Goal: Task Accomplishment & Management: Manage account settings

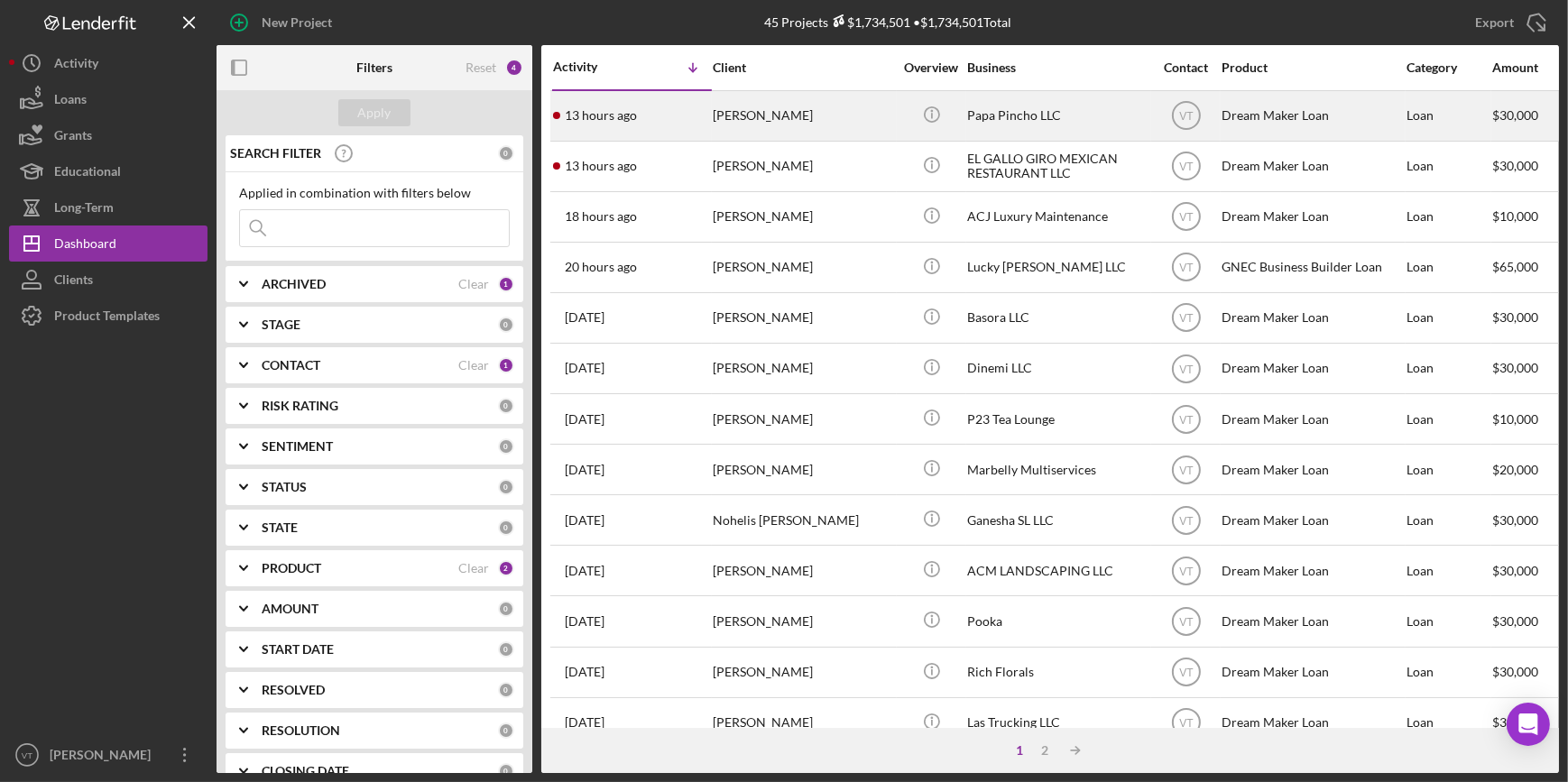
click at [787, 113] on div "[PERSON_NAME]" at bounding box center [803, 116] width 180 height 48
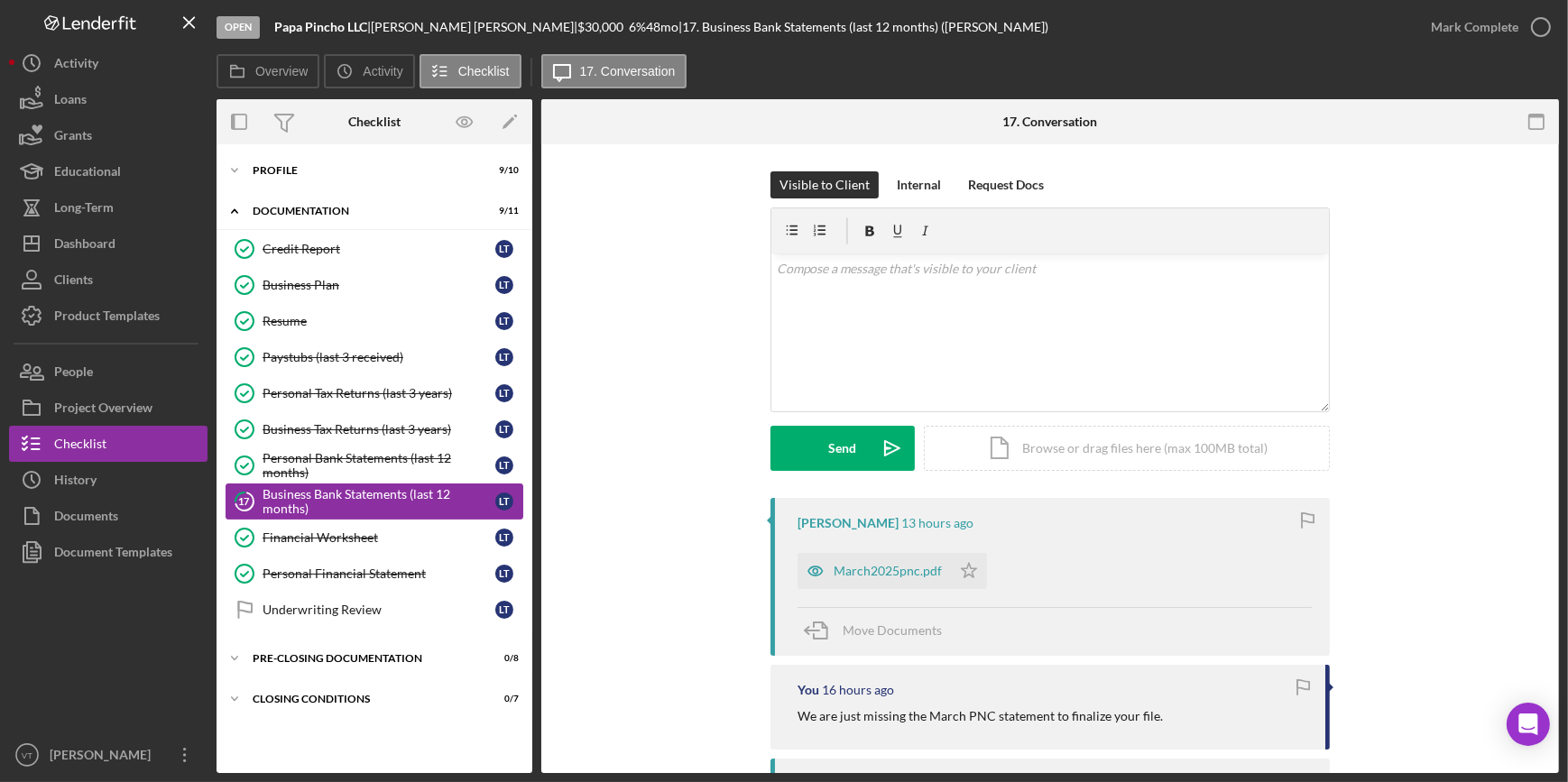
click at [325, 503] on div "Business Bank Statements (last 12 months)" at bounding box center [378, 501] width 233 height 29
click at [1443, 29] on div "Mark Complete" at bounding box center [1474, 27] width 87 height 36
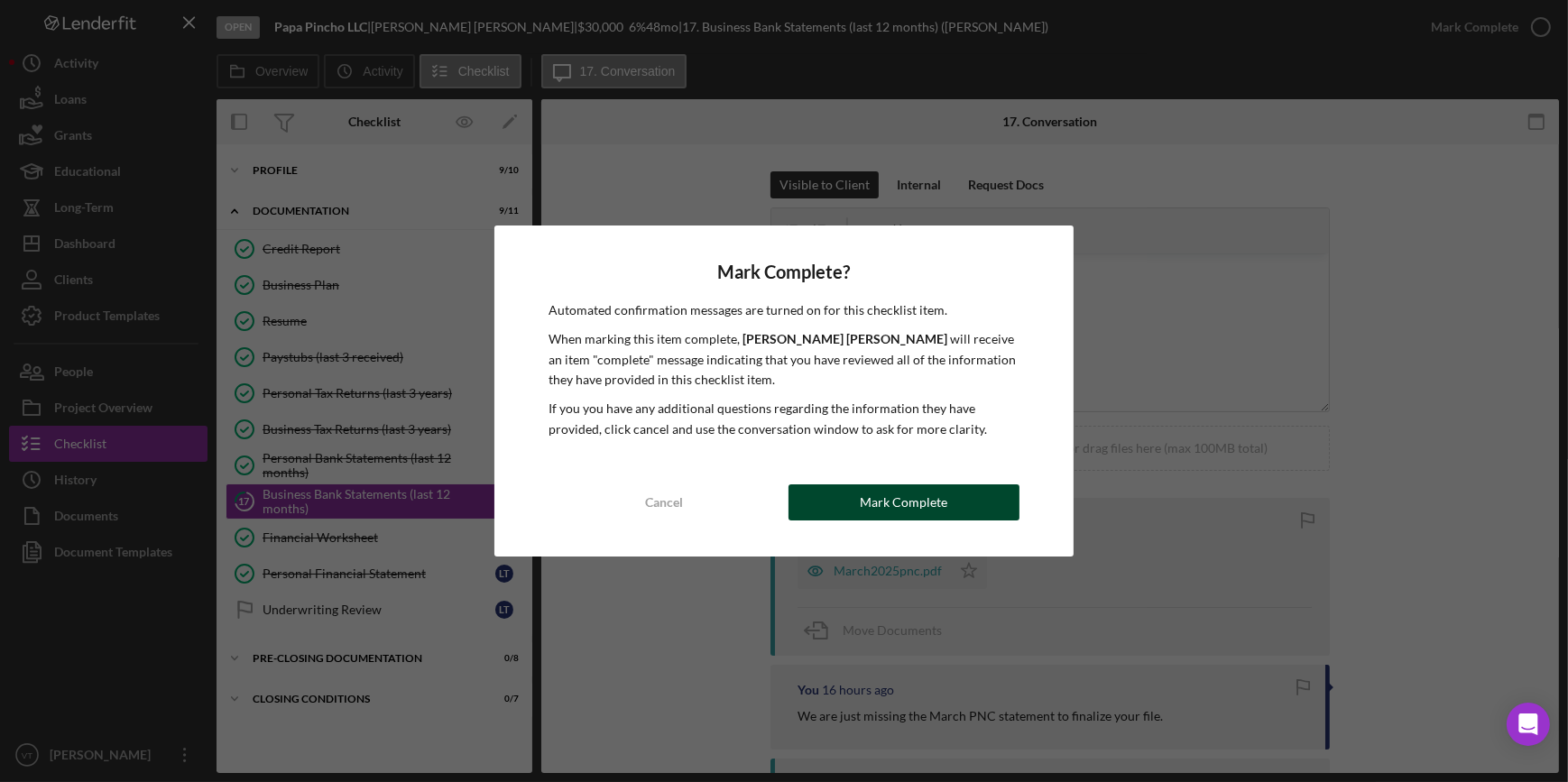
click at [847, 493] on button "Mark Complete" at bounding box center [903, 502] width 231 height 36
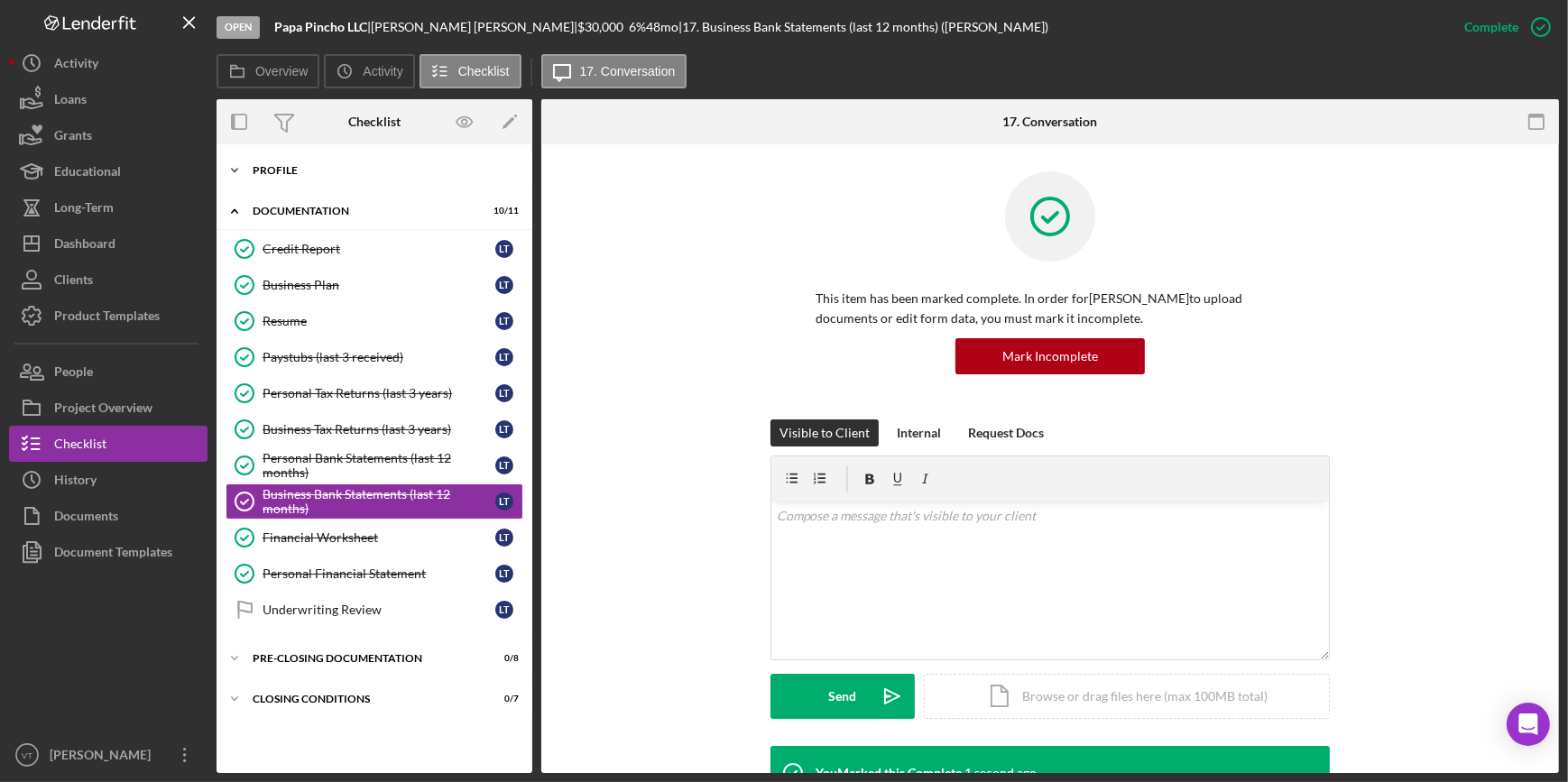
click at [234, 169] on icon "Icon/Expander" at bounding box center [234, 170] width 36 height 36
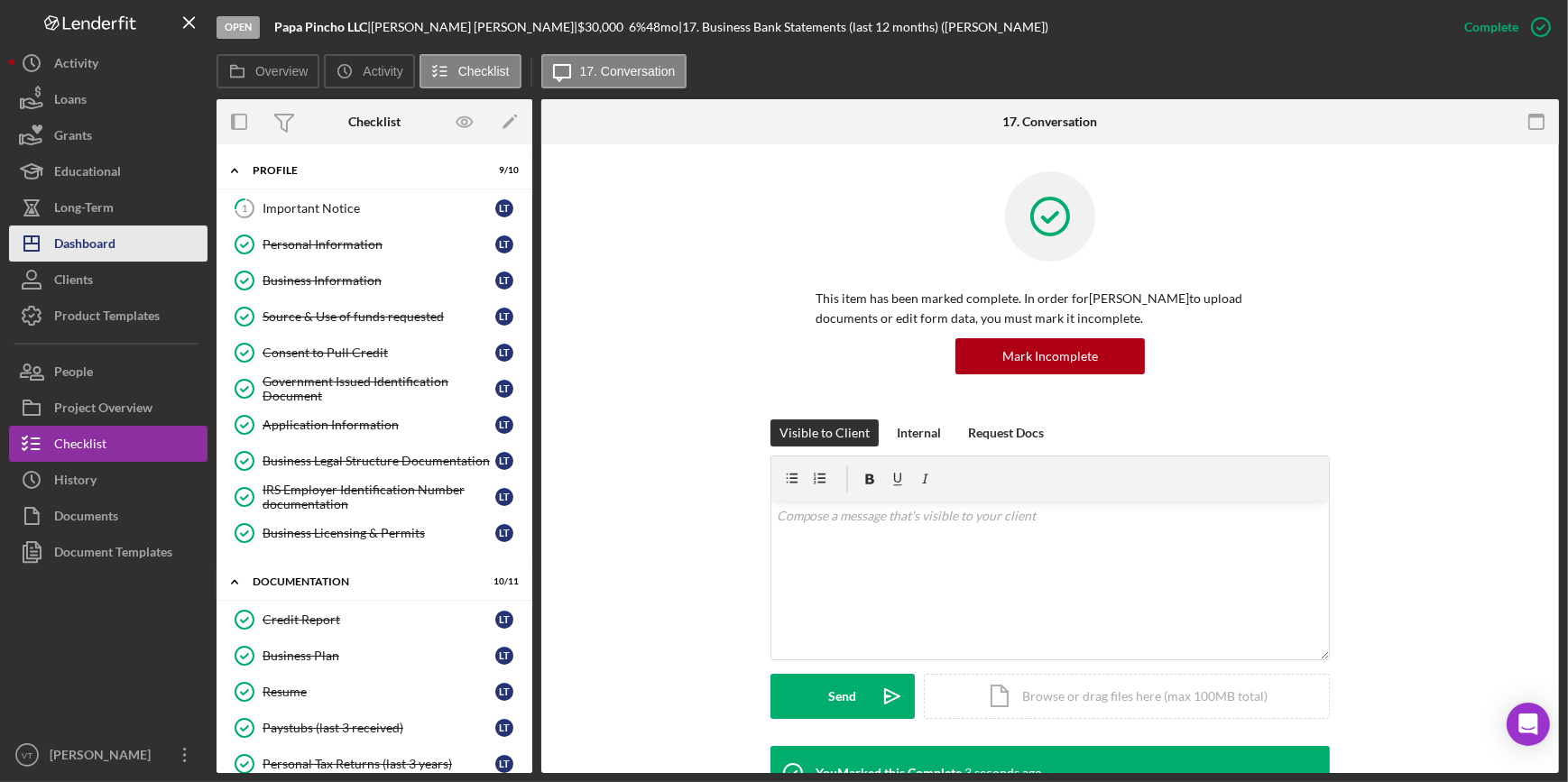
click at [145, 240] on button "Icon/Dashboard Dashboard" at bounding box center [109, 243] width 199 height 36
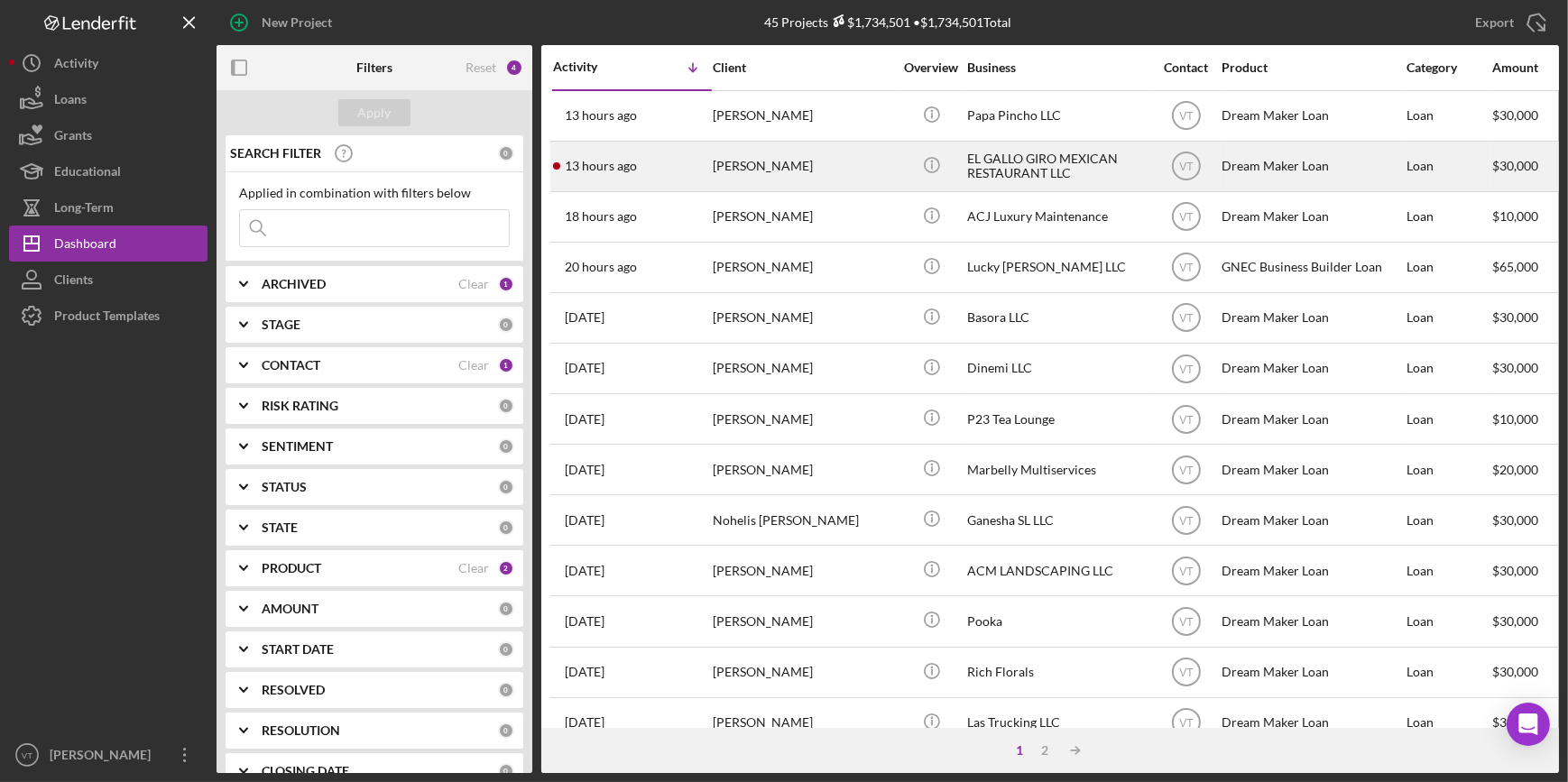
click at [837, 163] on div "[PERSON_NAME]" at bounding box center [803, 167] width 180 height 48
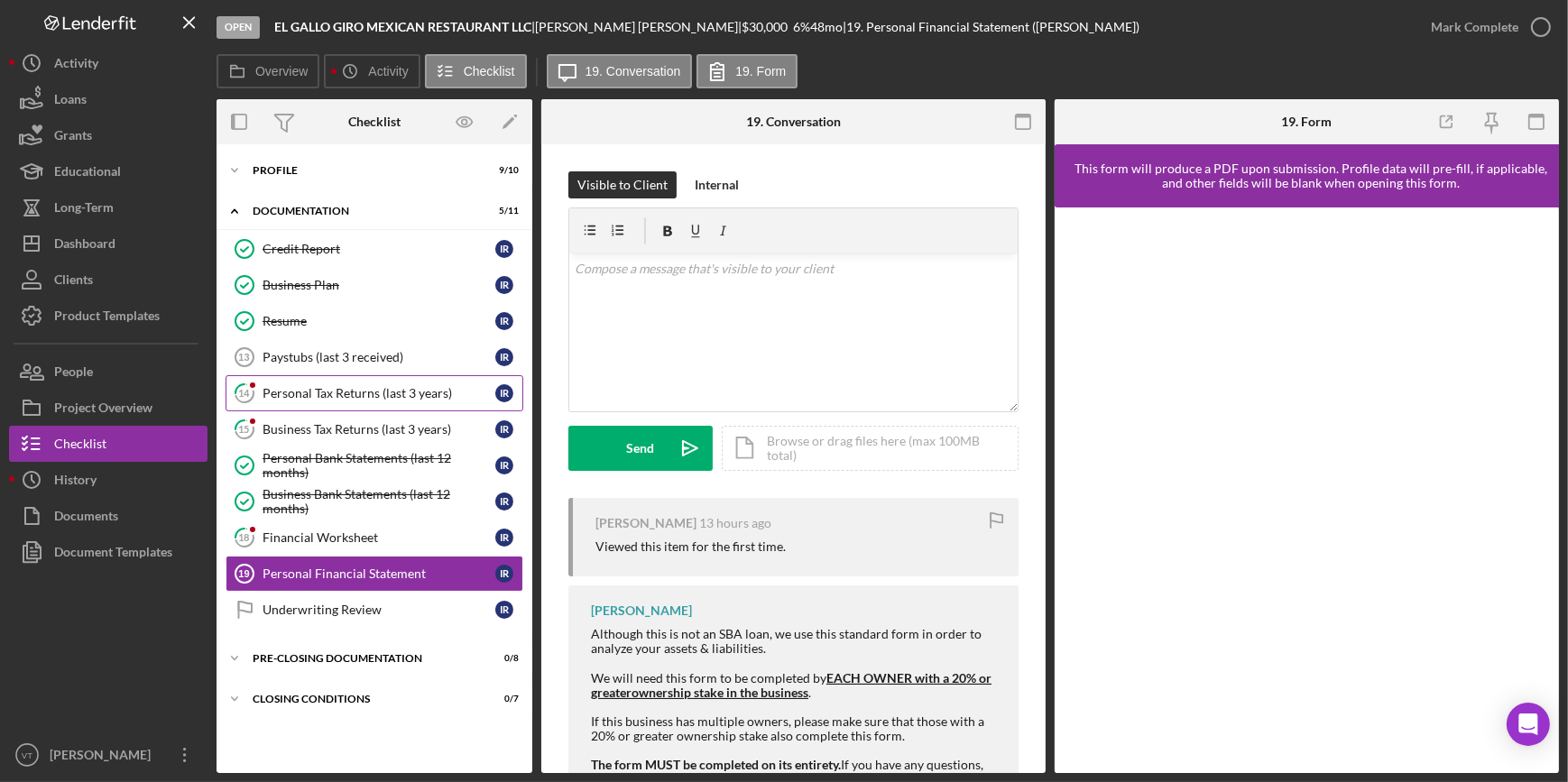
click at [321, 399] on div "Personal Tax Returns (last 3 years)" at bounding box center [378, 394] width 233 height 15
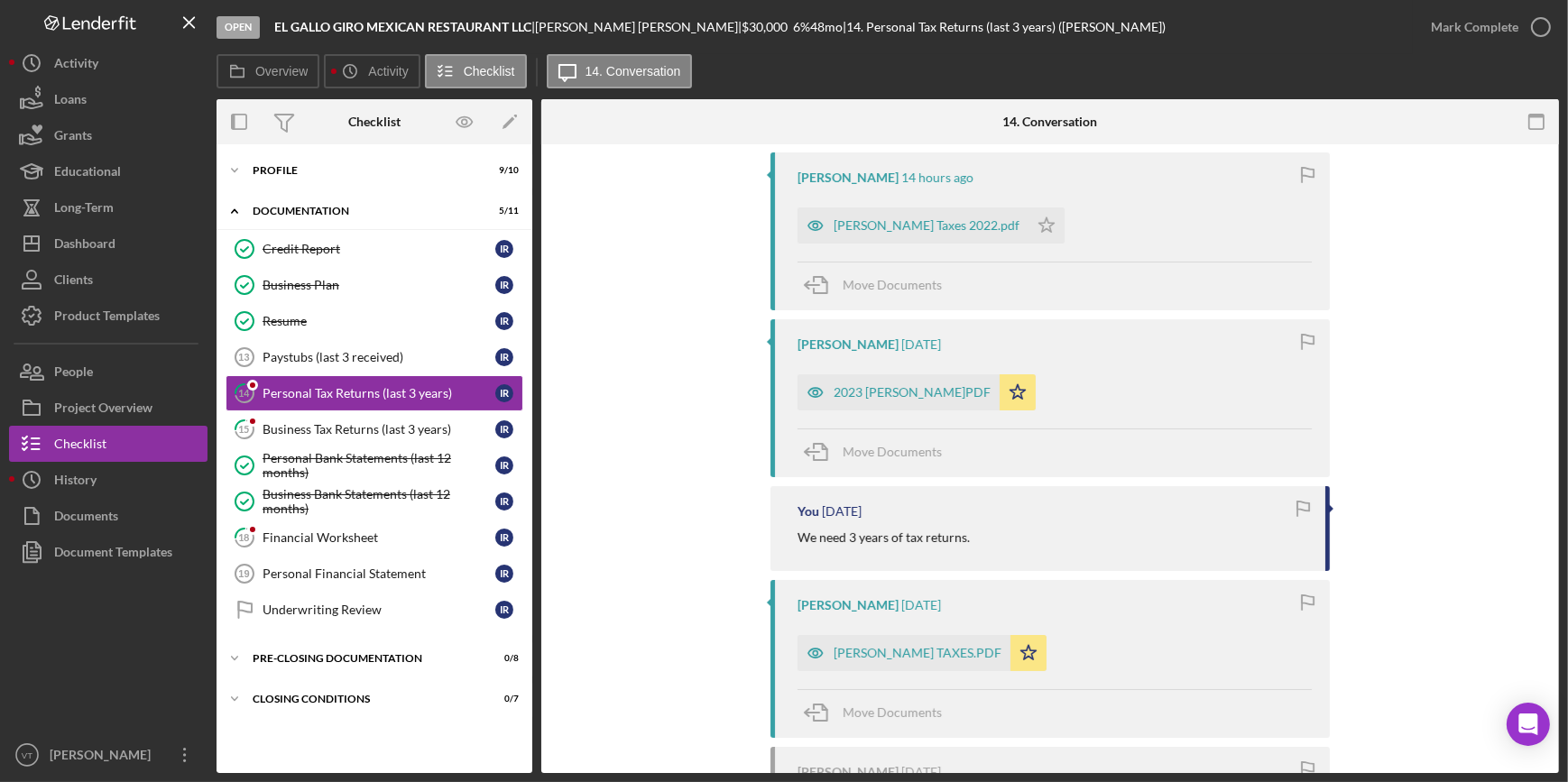
scroll to position [409, 0]
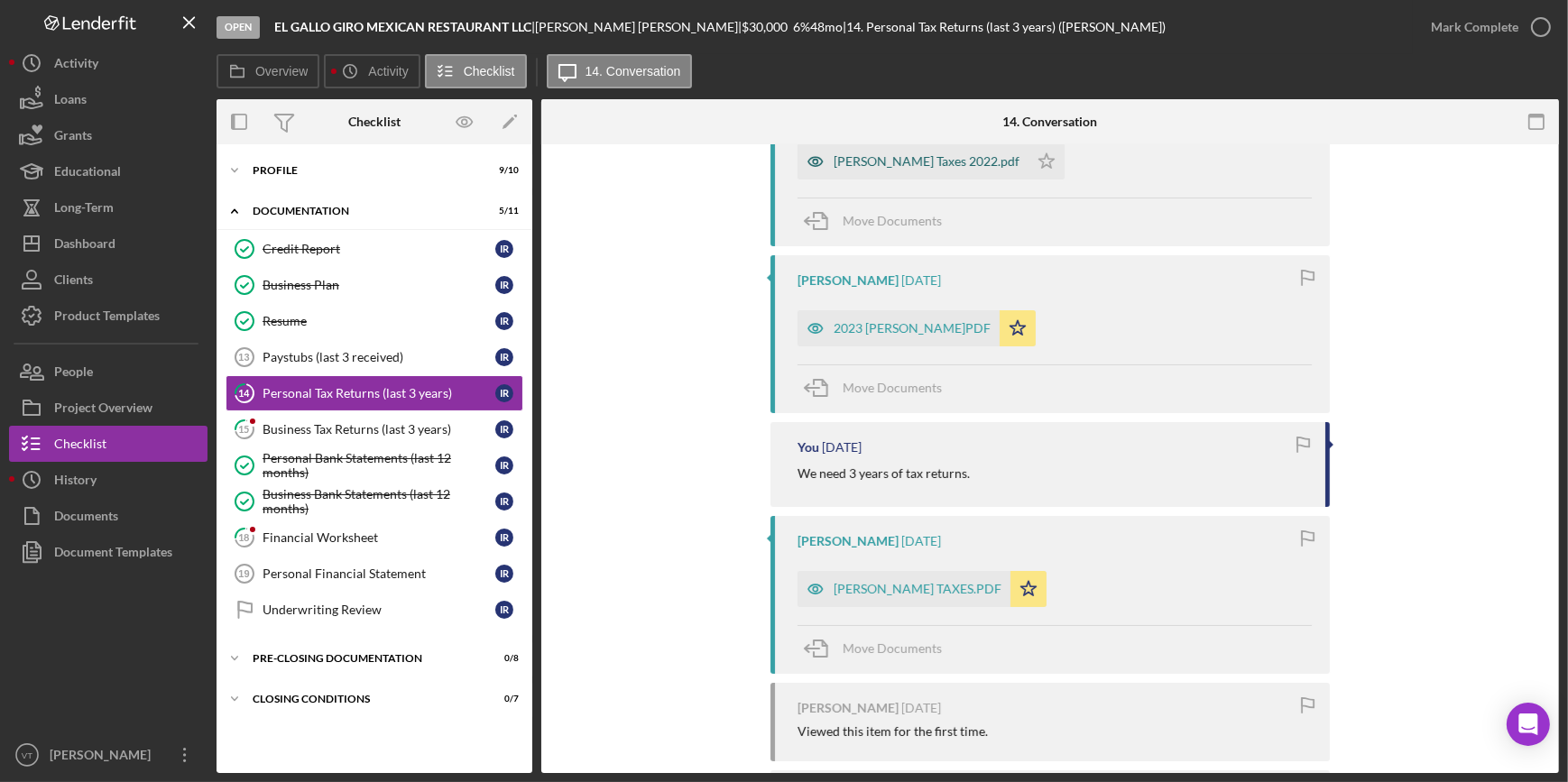
click at [898, 162] on div "[PERSON_NAME] Taxes 2022.pdf" at bounding box center [926, 162] width 186 height 15
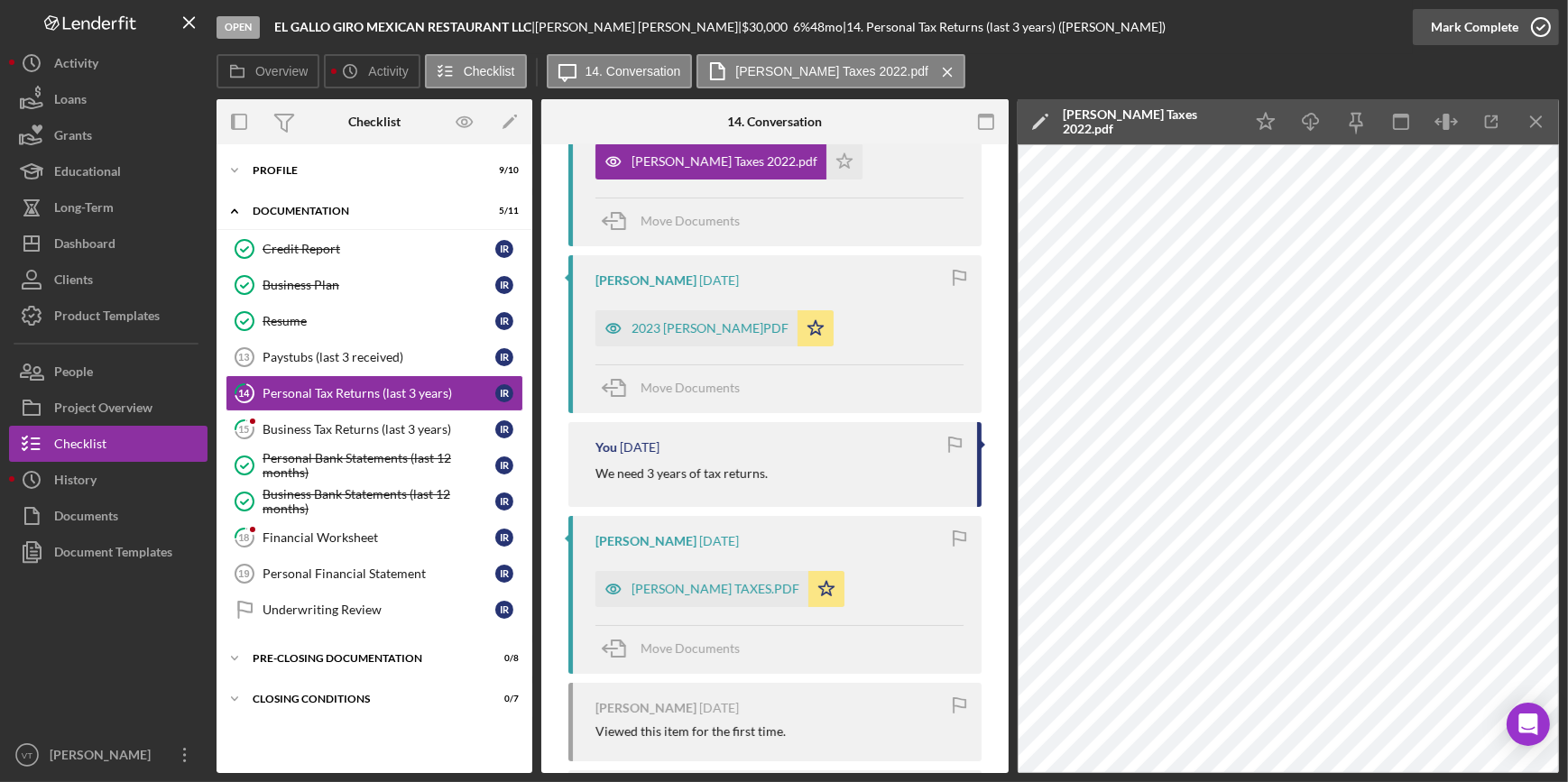
click at [1492, 20] on div "Mark Complete" at bounding box center [1474, 27] width 87 height 36
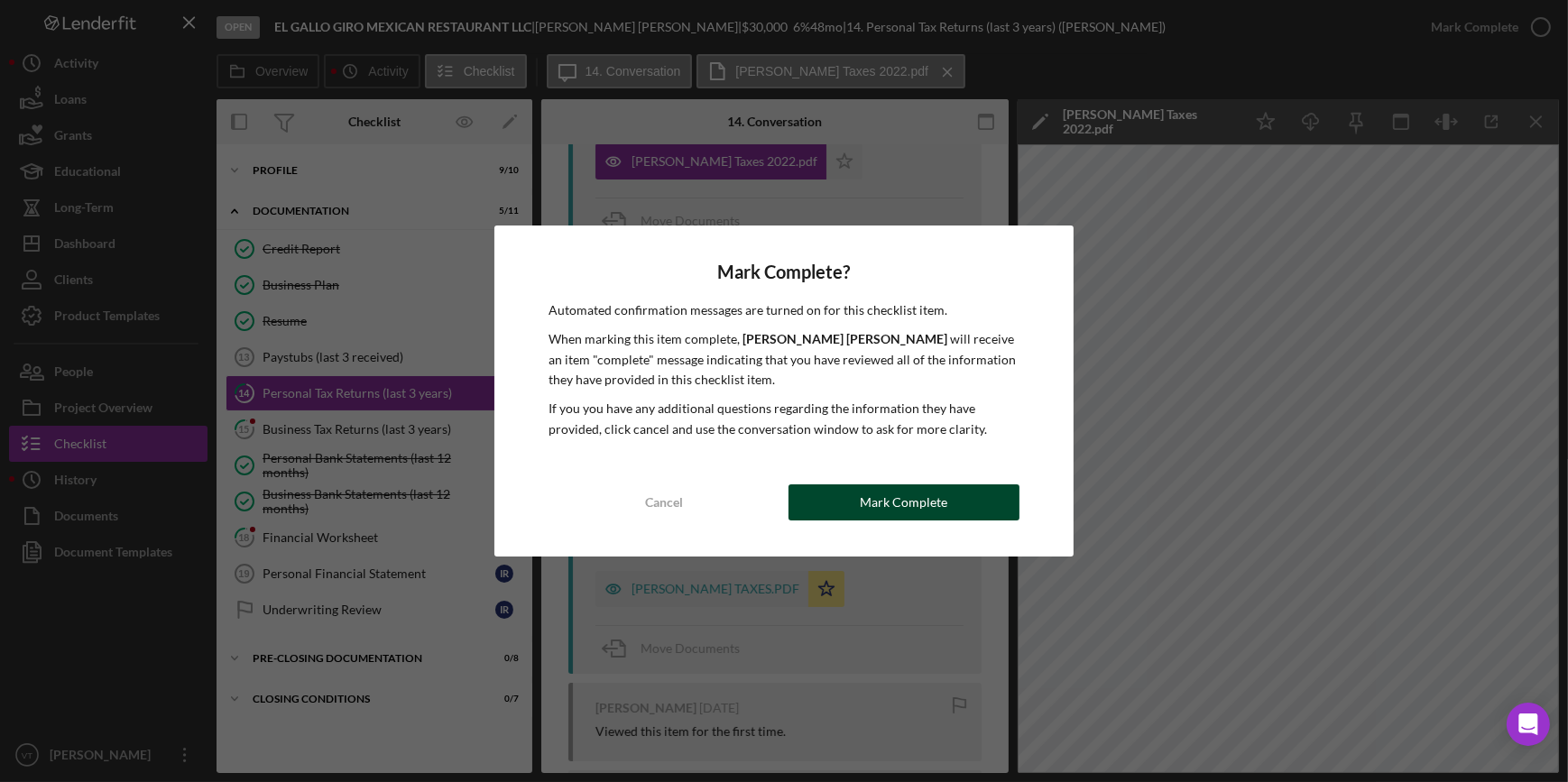
click at [877, 492] on div "Mark Complete" at bounding box center [903, 502] width 87 height 36
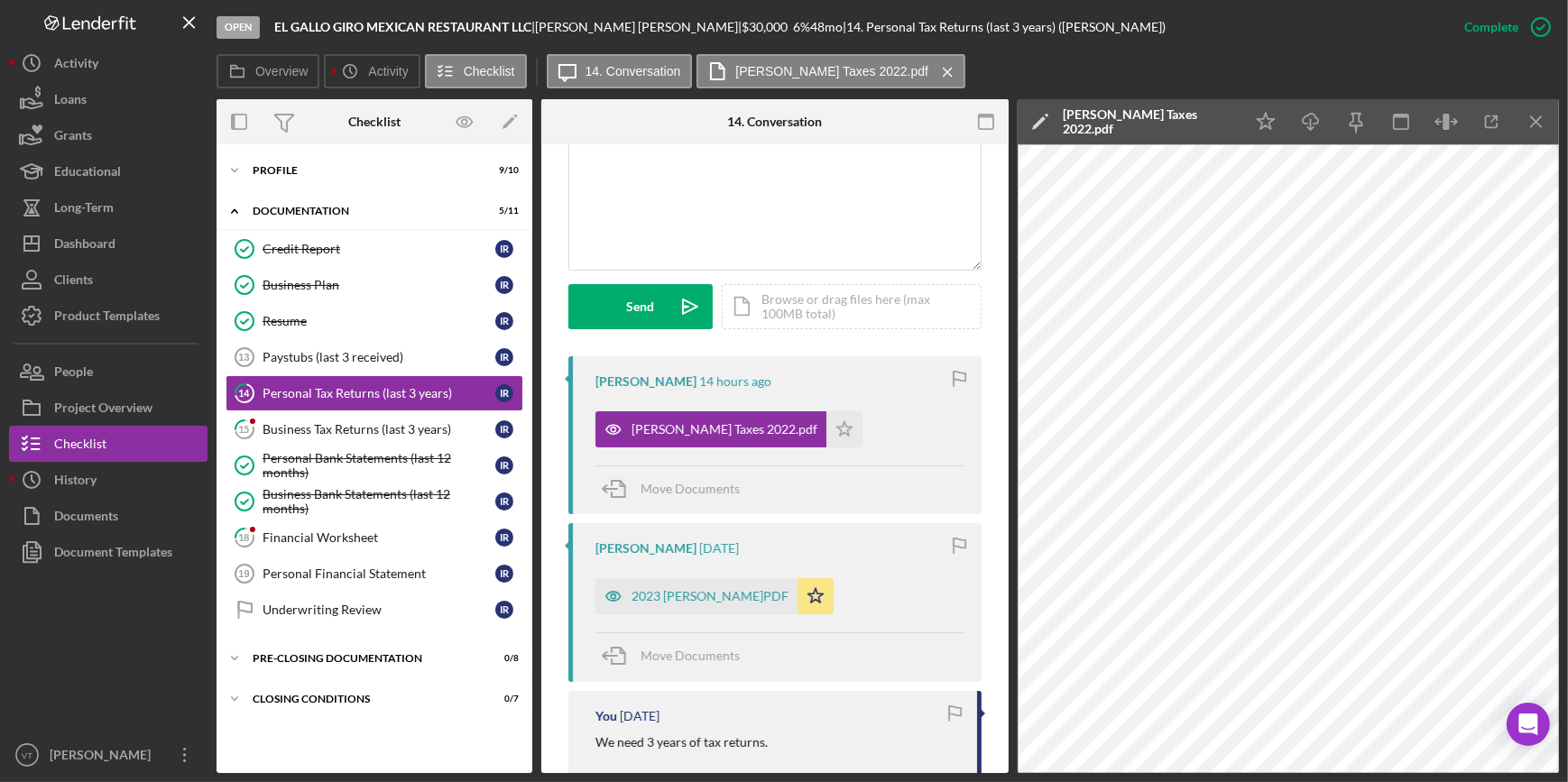
scroll to position [741, 0]
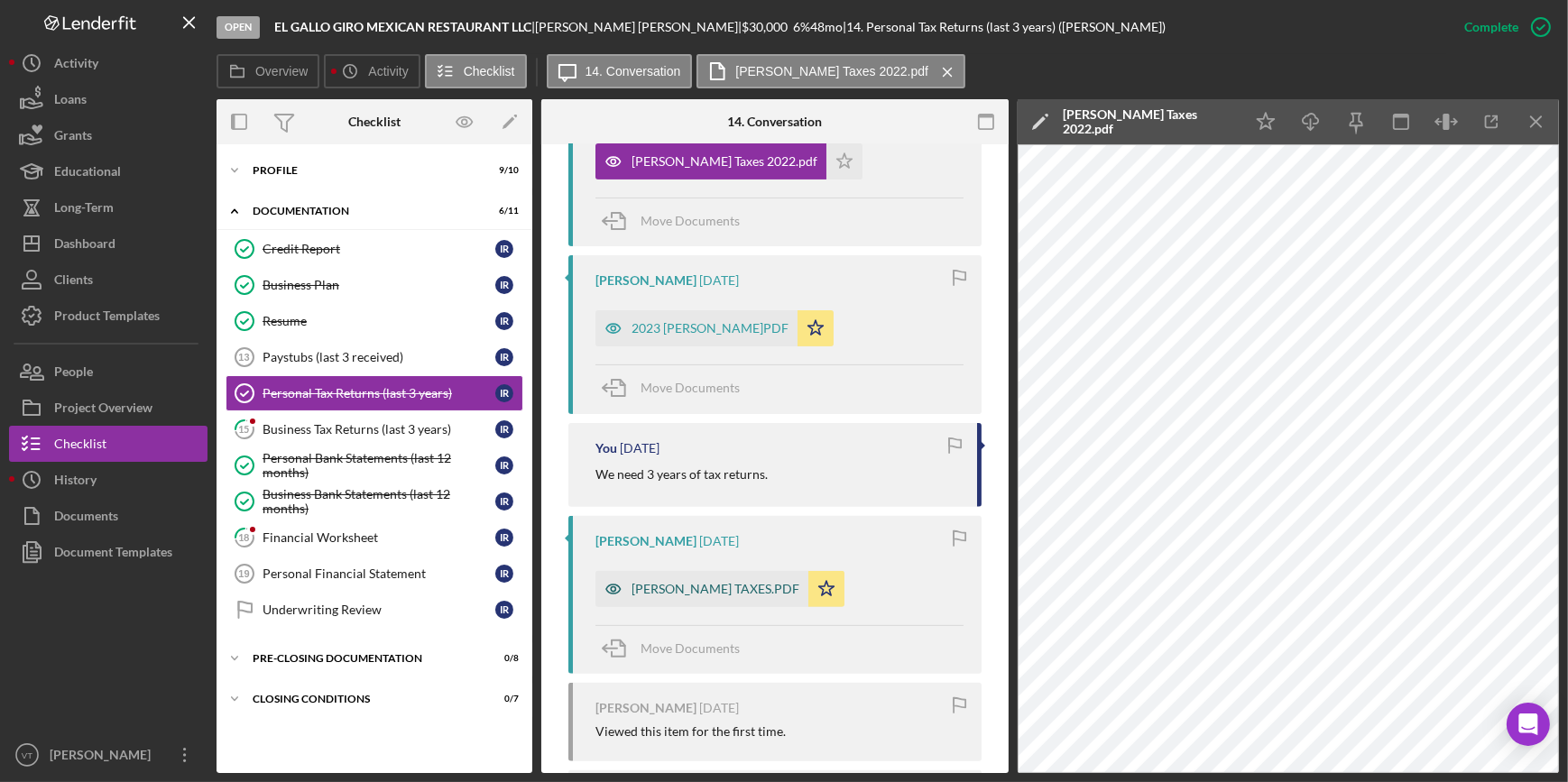
click at [666, 585] on div "[PERSON_NAME] TAXES.PDF" at bounding box center [715, 590] width 167 height 15
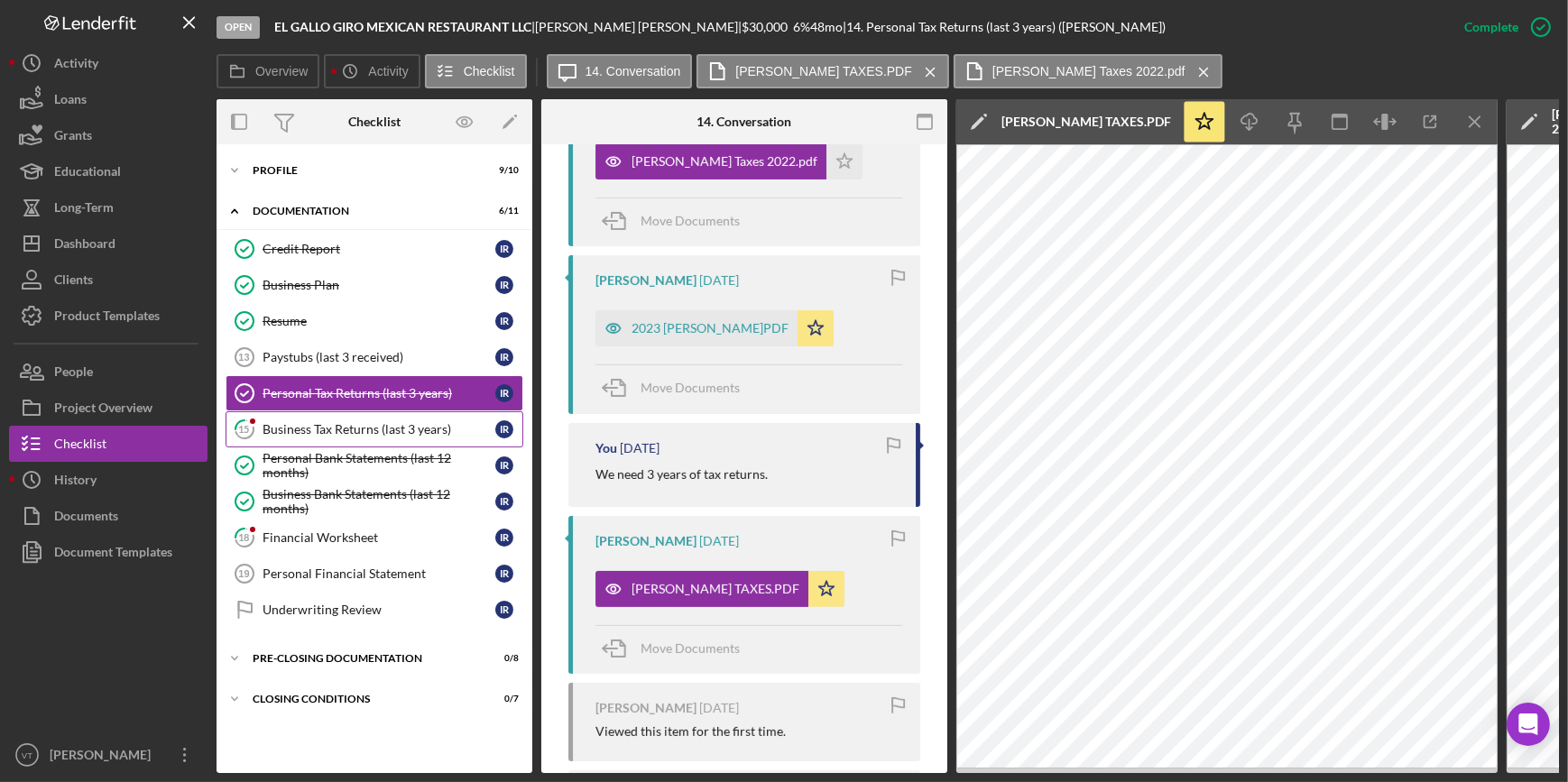
click at [450, 433] on div "Business Tax Returns (last 3 years)" at bounding box center [378, 430] width 233 height 15
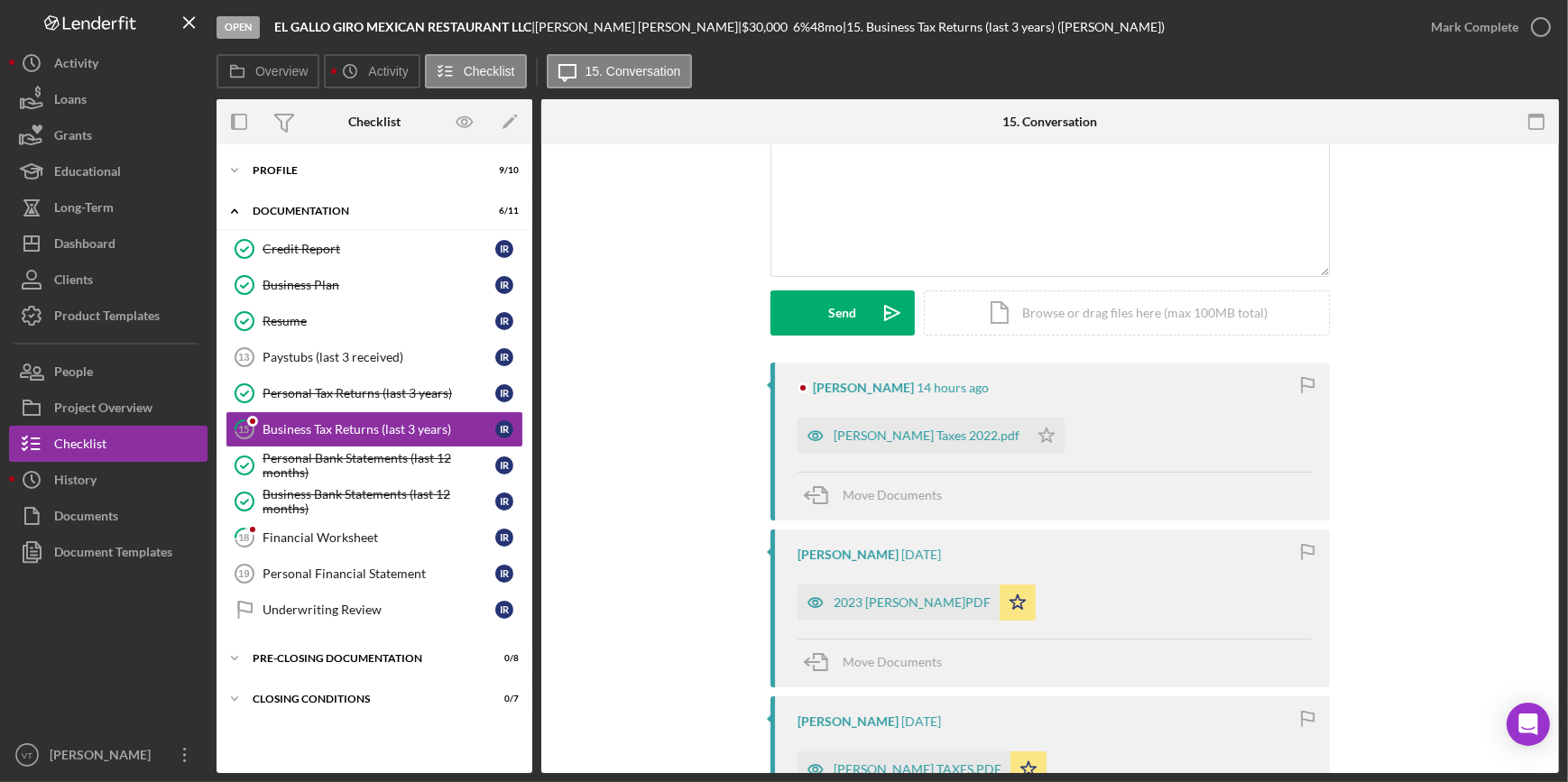
scroll to position [164, 0]
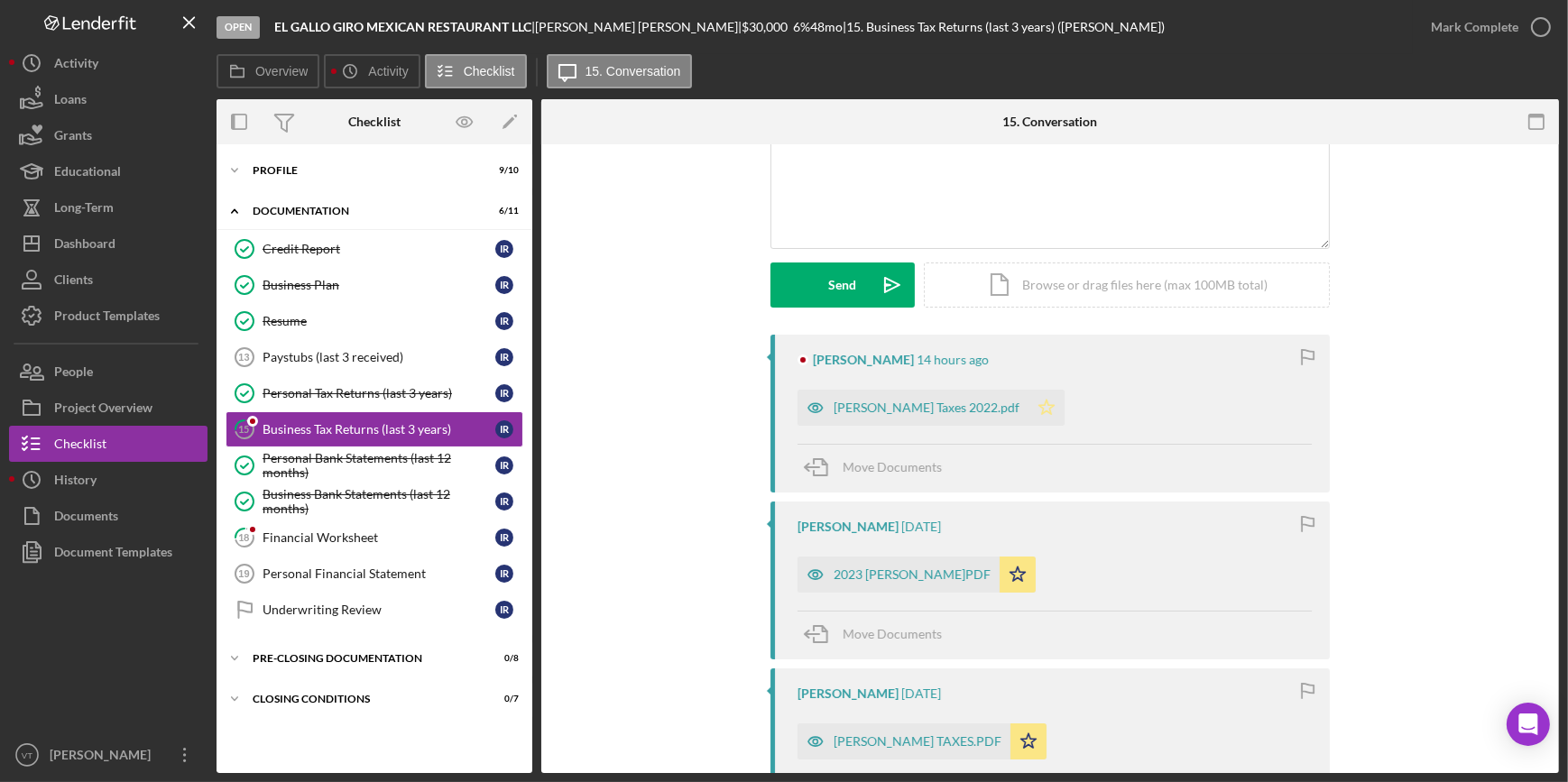
click at [1028, 399] on icon "Icon/Star" at bounding box center [1046, 408] width 36 height 36
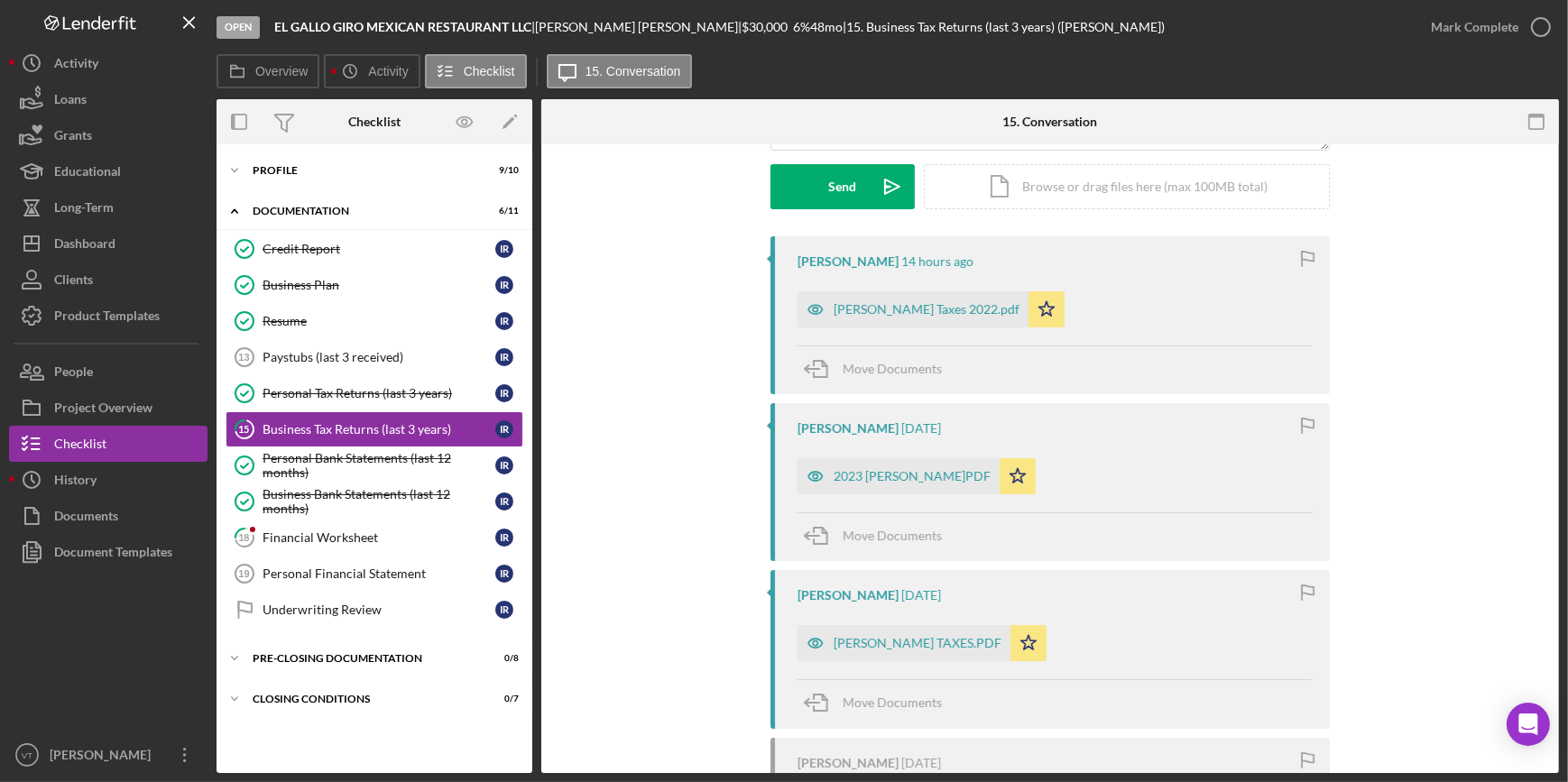
scroll to position [457, 0]
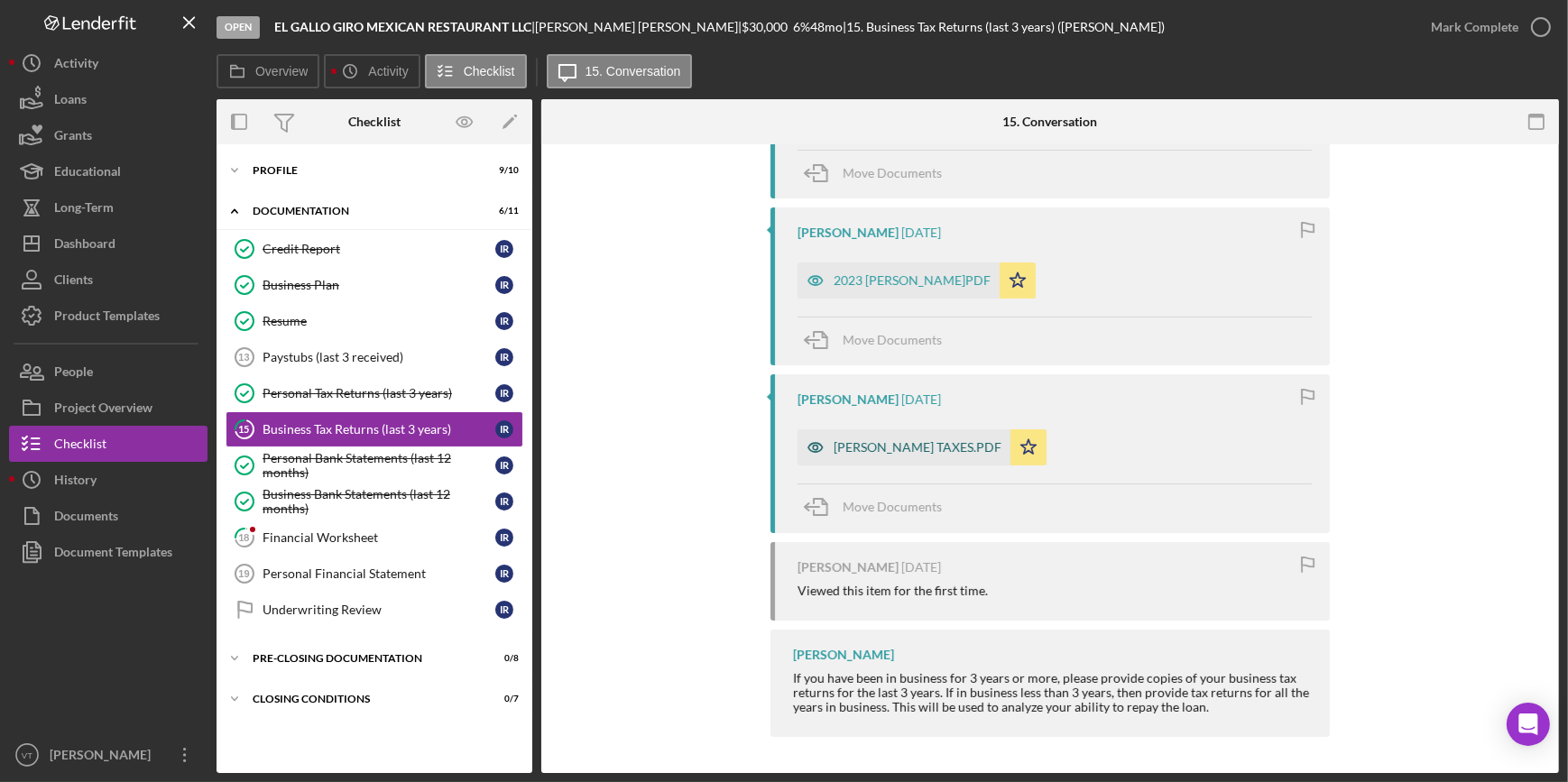
click at [919, 442] on div "[PERSON_NAME] TAXES.PDF" at bounding box center [917, 448] width 167 height 15
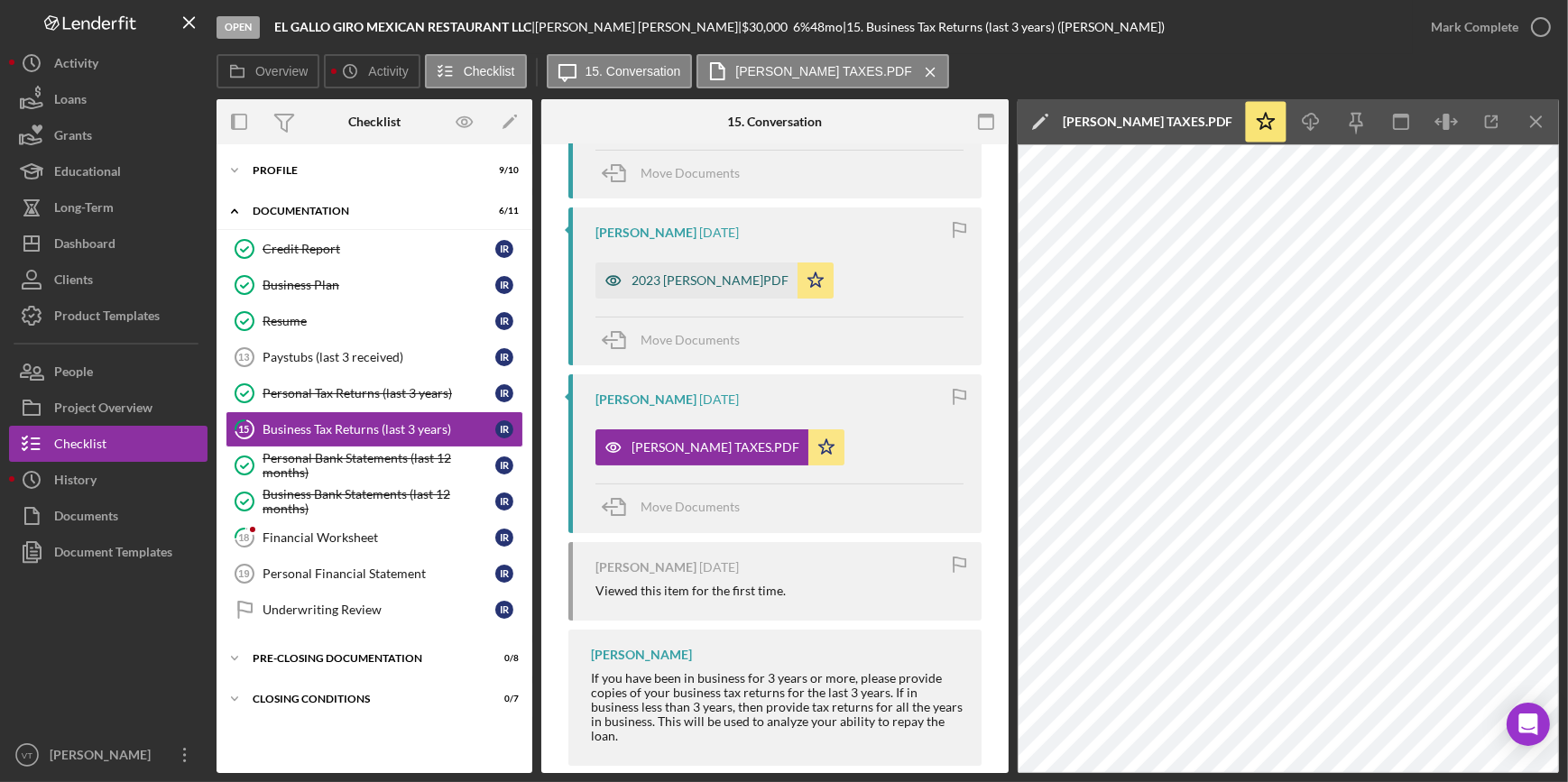
click at [721, 270] on div "2023 [PERSON_NAME]PDF" at bounding box center [696, 280] width 202 height 36
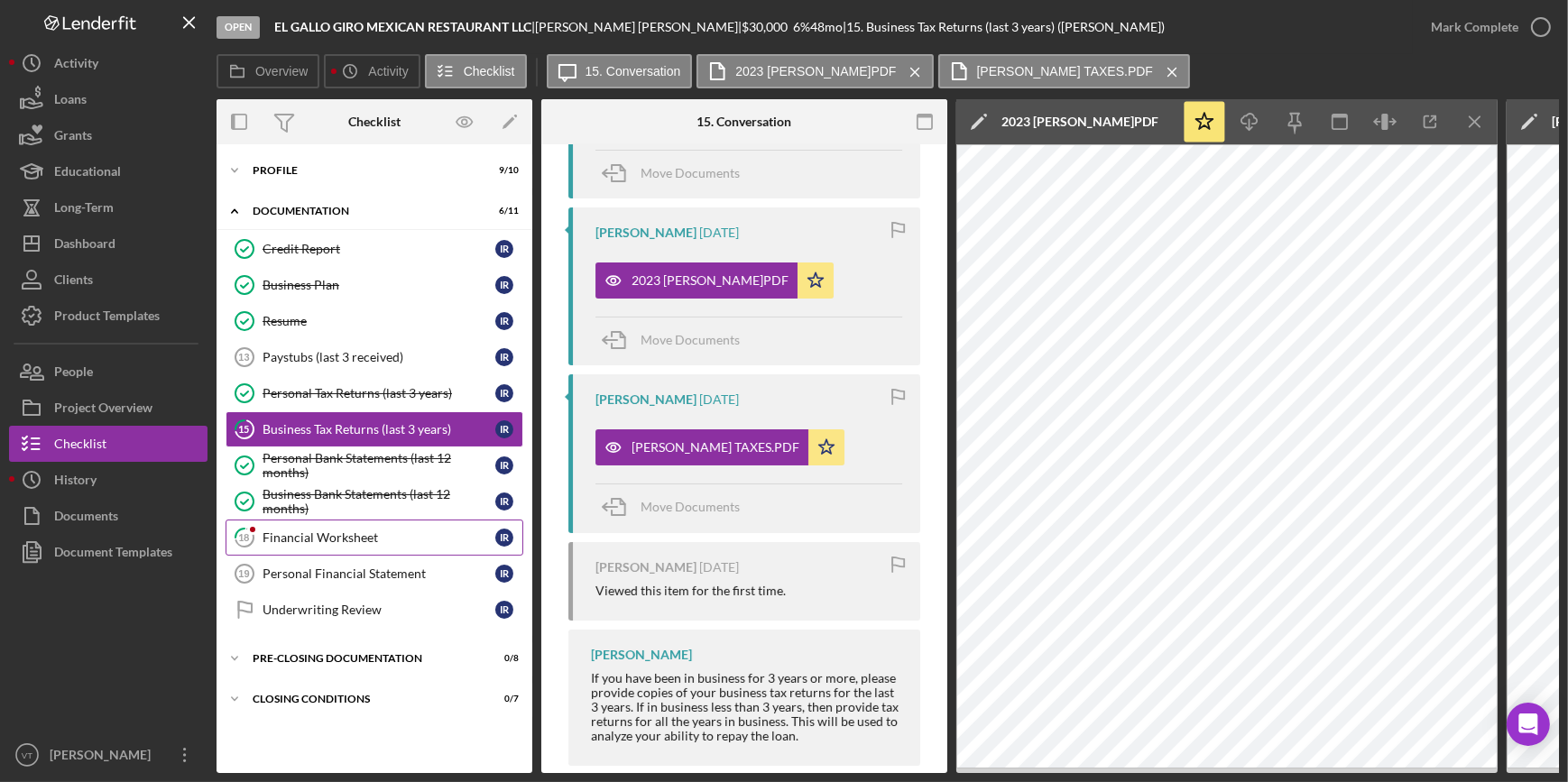
click at [378, 536] on div "Financial Worksheet" at bounding box center [378, 538] width 233 height 15
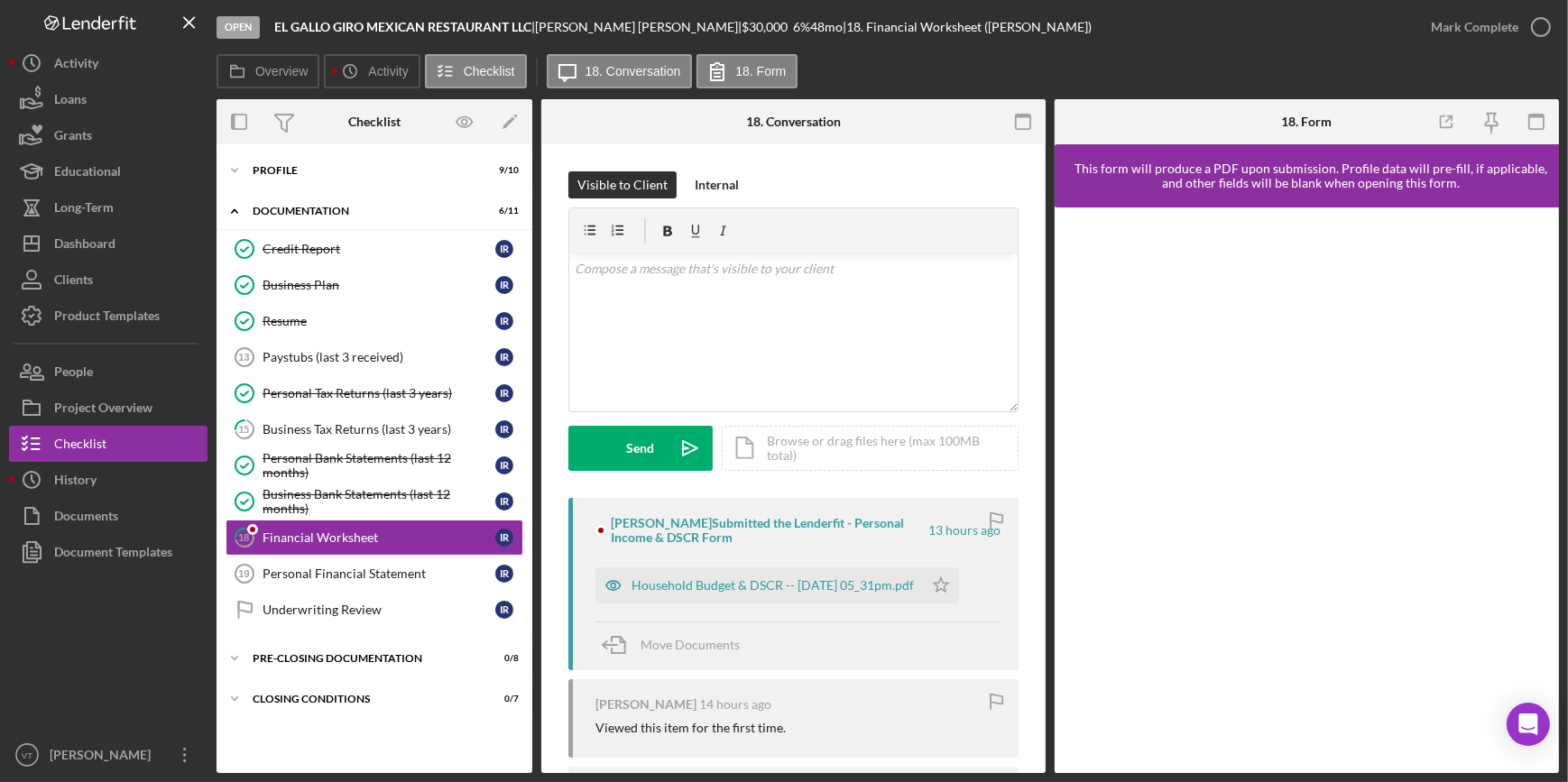
scroll to position [240, 0]
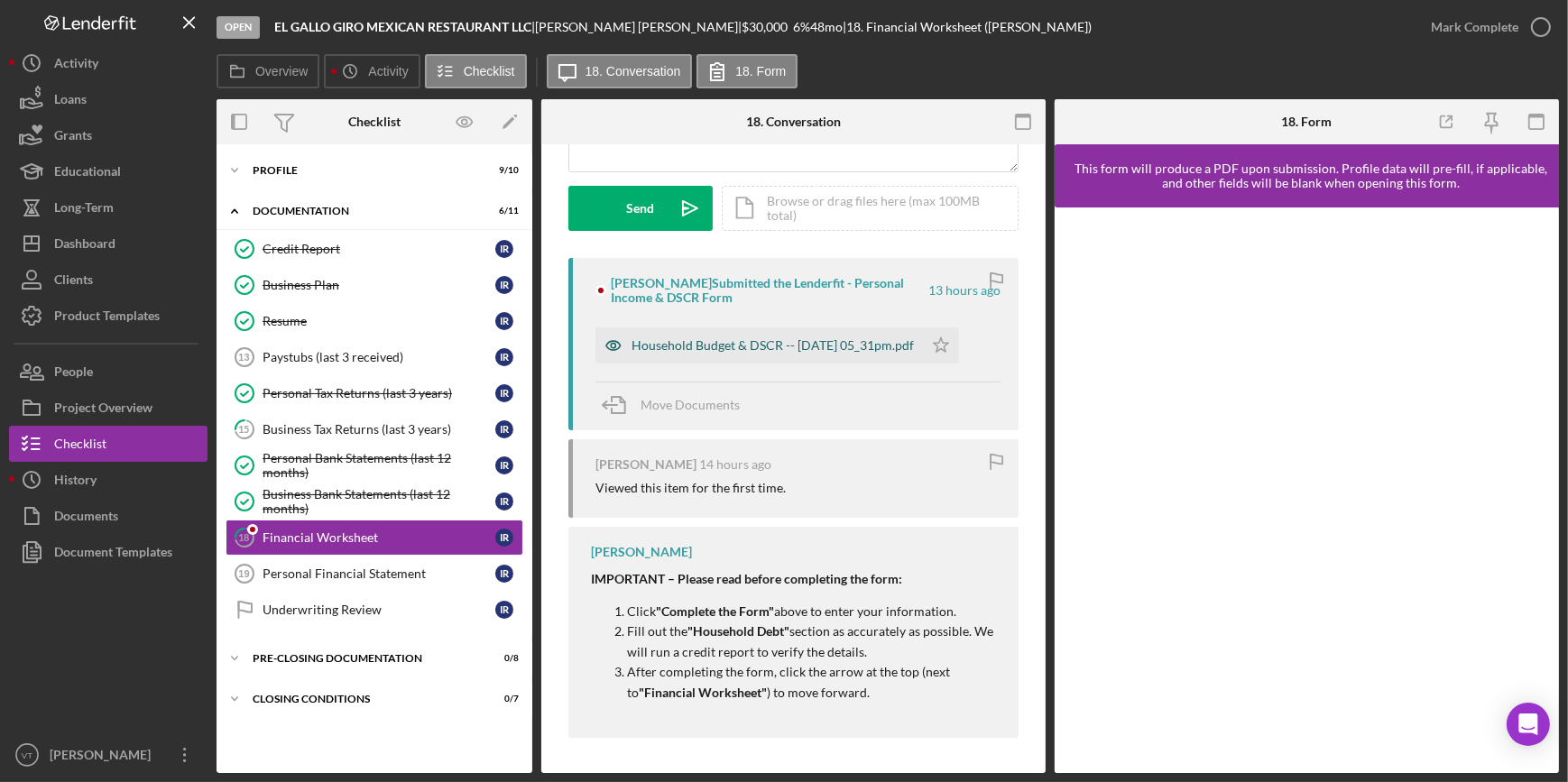
click at [733, 336] on div "Household Budget & DSCR -- [DATE] 05_31pm.pdf" at bounding box center [759, 345] width 327 height 36
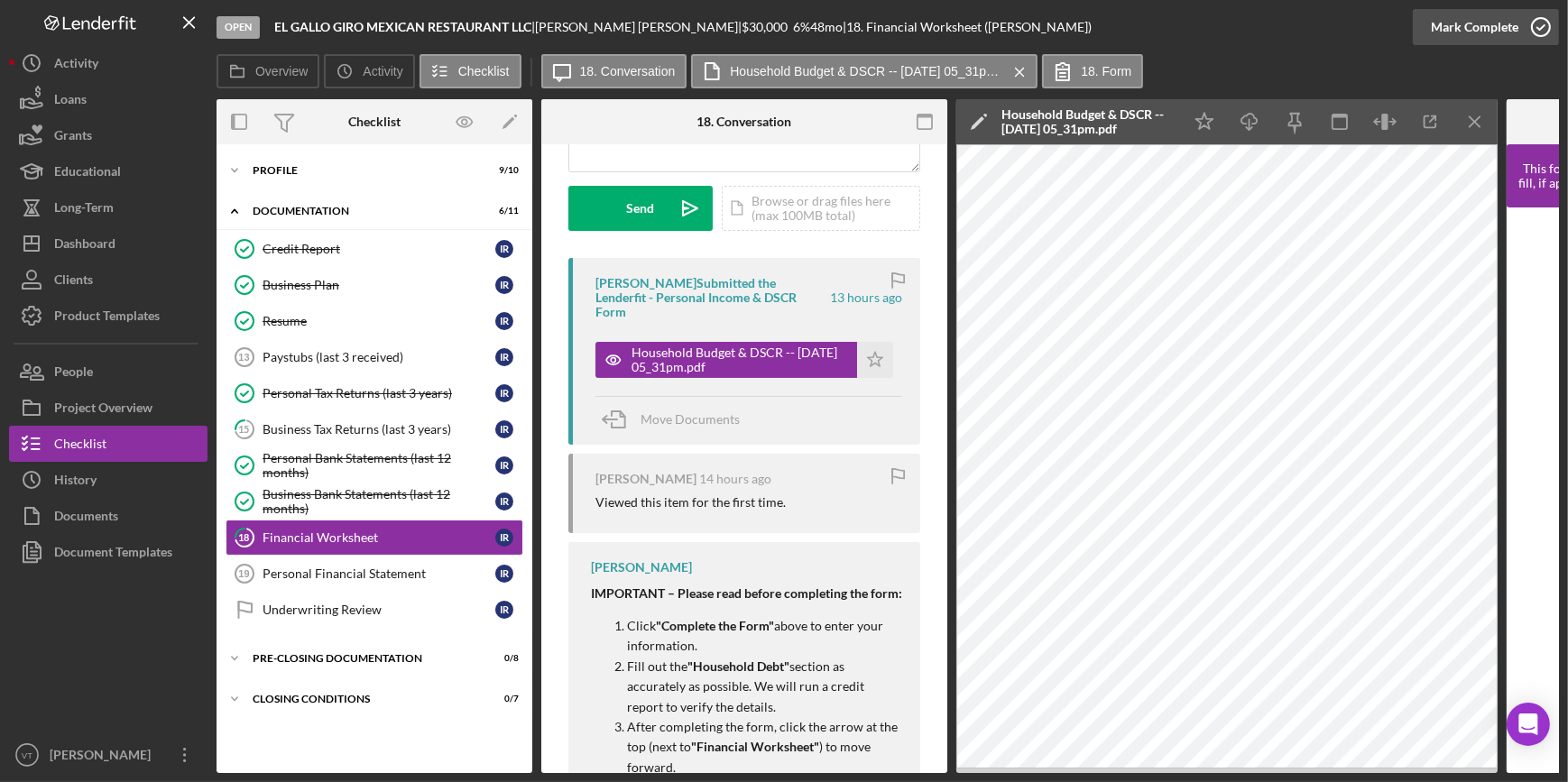
click at [1489, 26] on div "Mark Complete" at bounding box center [1474, 27] width 87 height 36
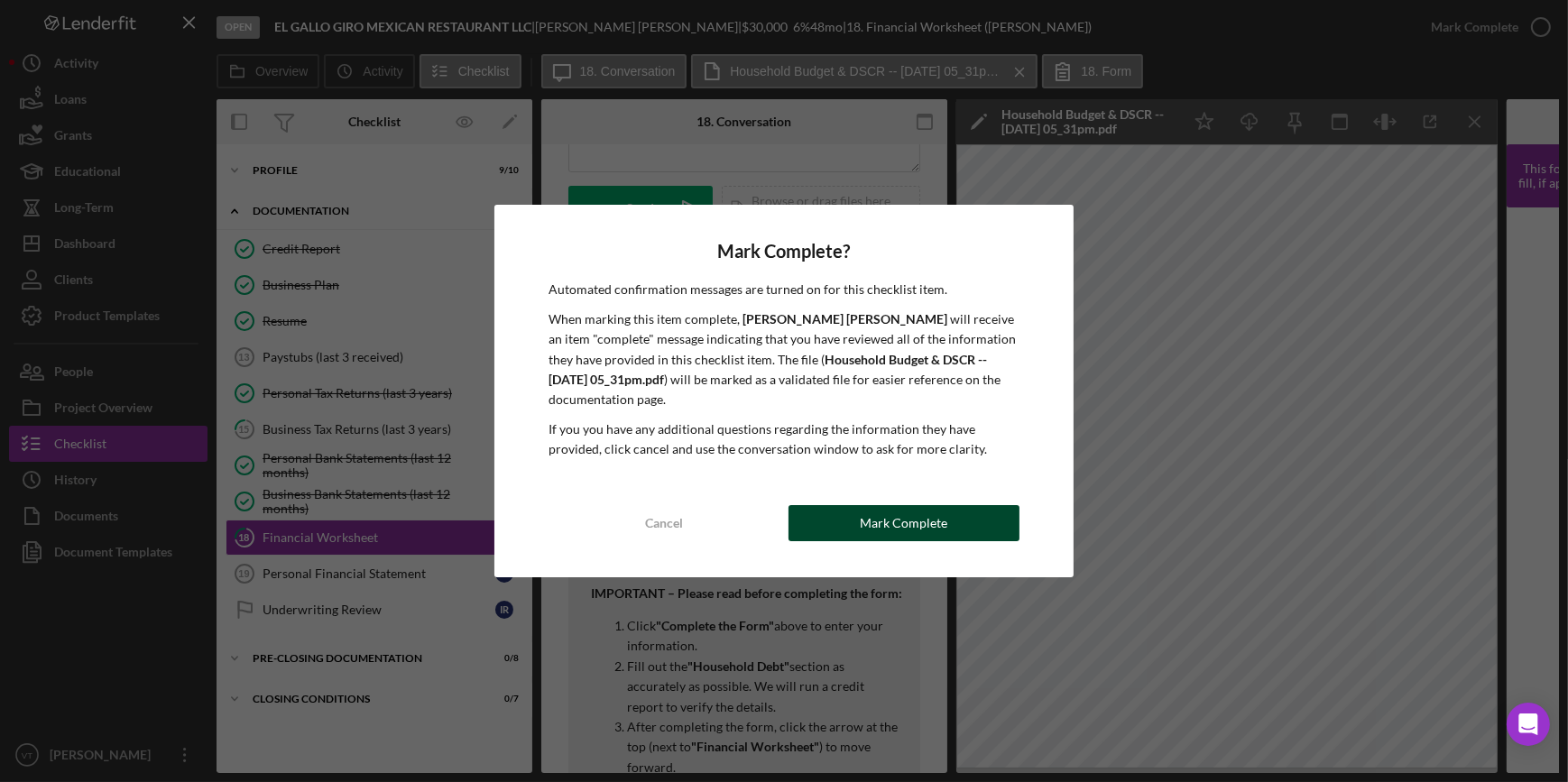
click at [837, 531] on button "Mark Complete" at bounding box center [903, 523] width 231 height 36
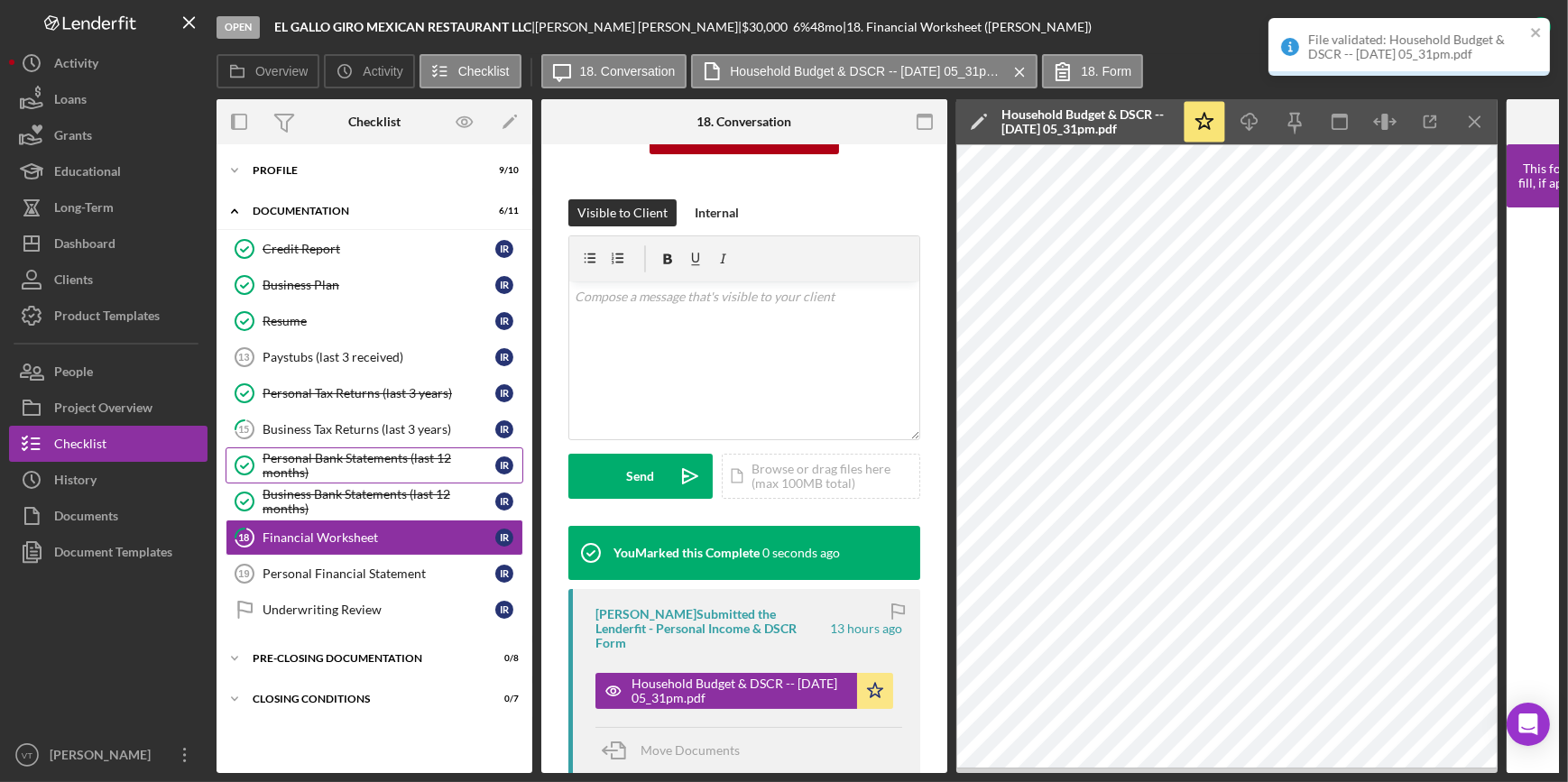
scroll to position [508, 0]
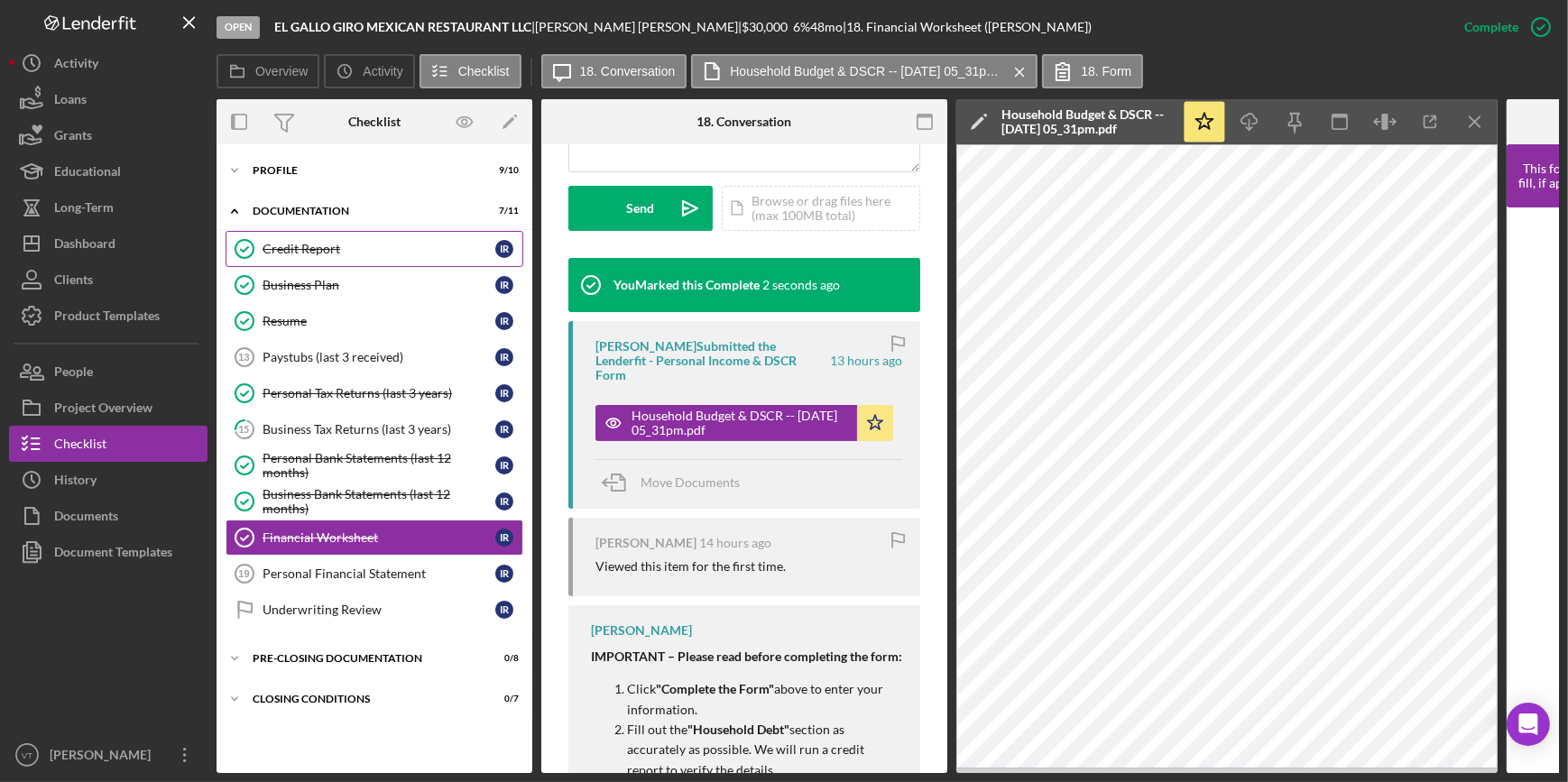
click at [292, 240] on link "Credit Report Credit Report I R" at bounding box center [374, 248] width 298 height 36
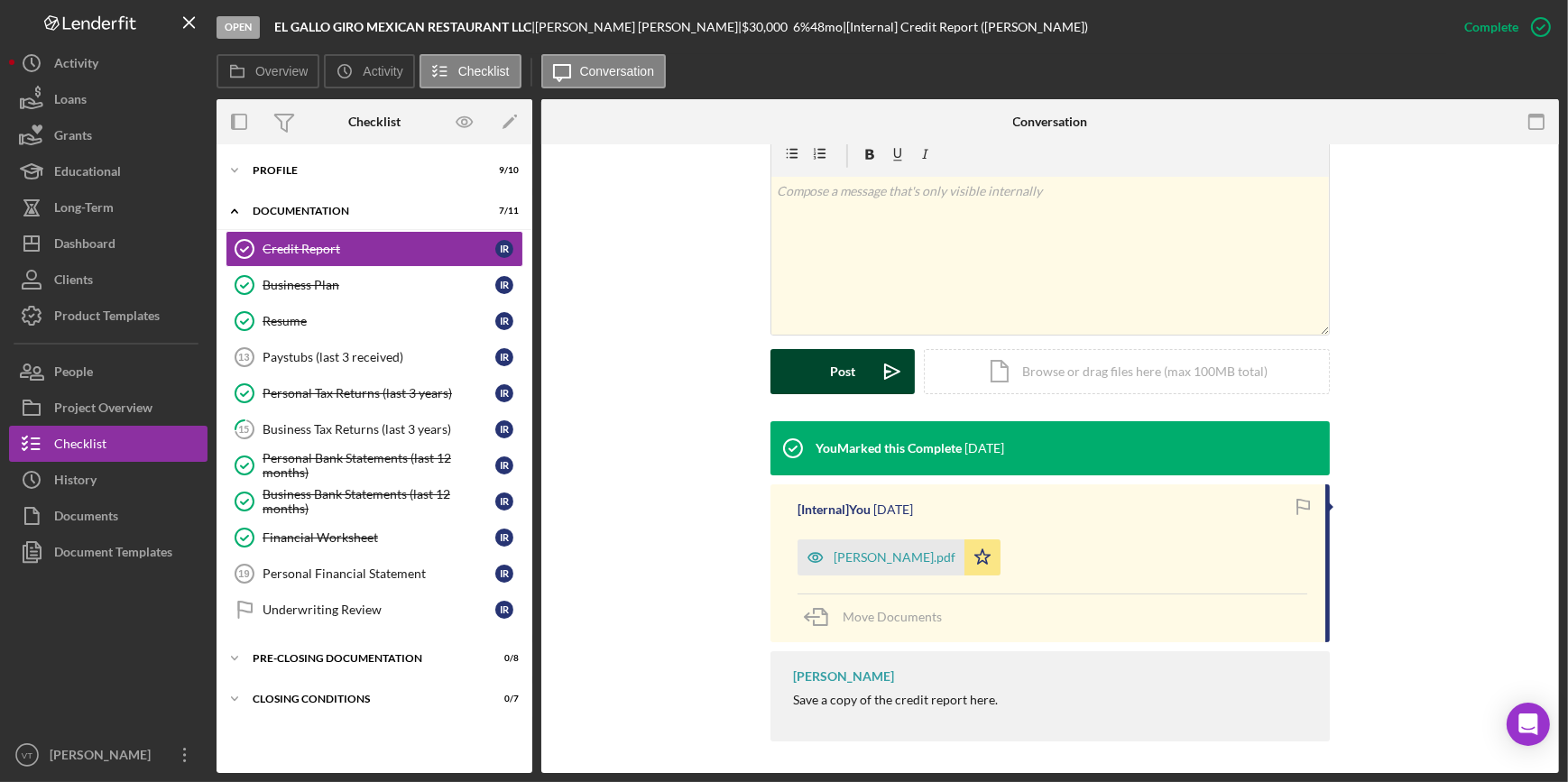
scroll to position [293, 0]
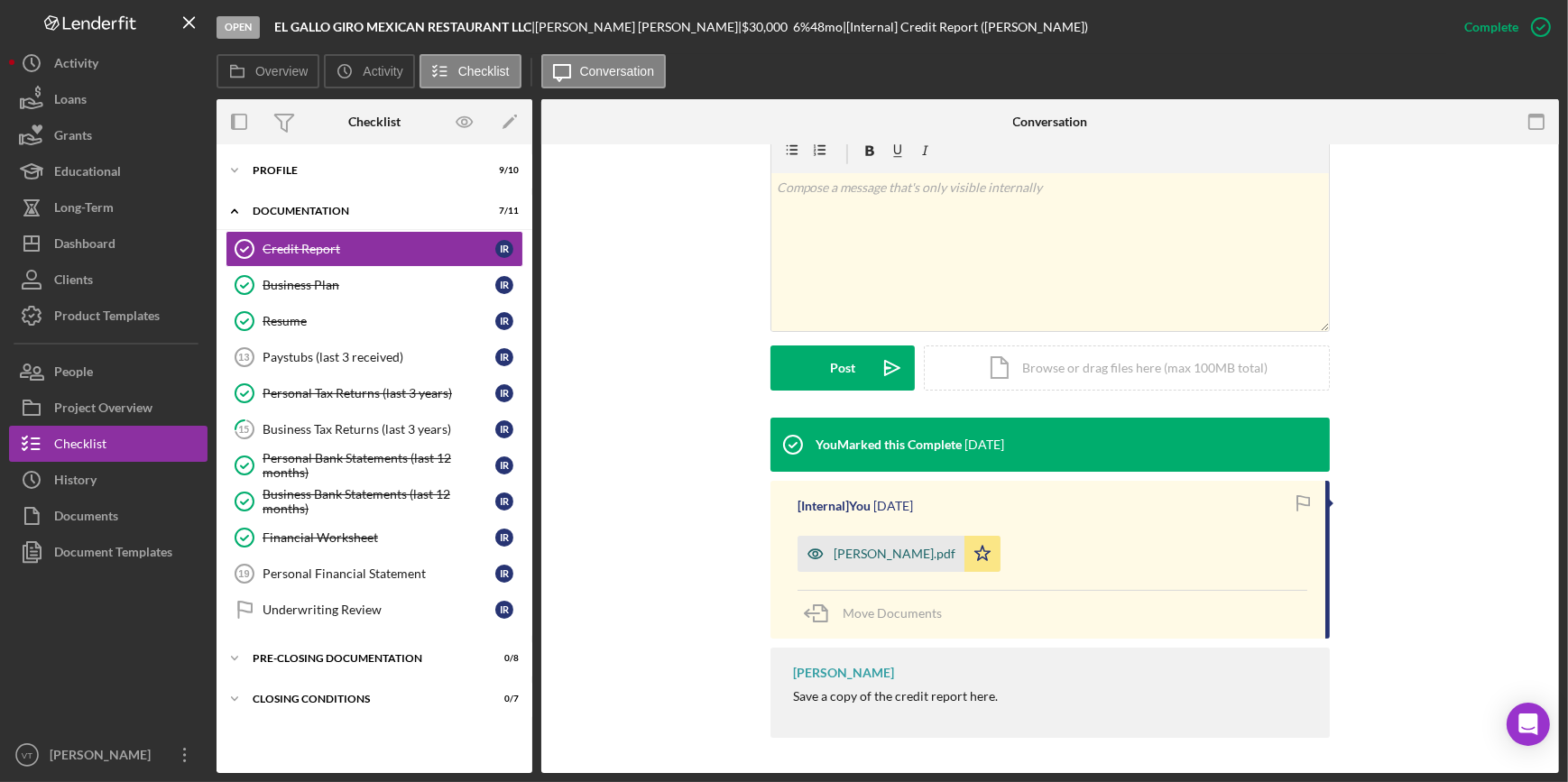
click at [875, 565] on div "[PERSON_NAME].pdf" at bounding box center [880, 554] width 166 height 36
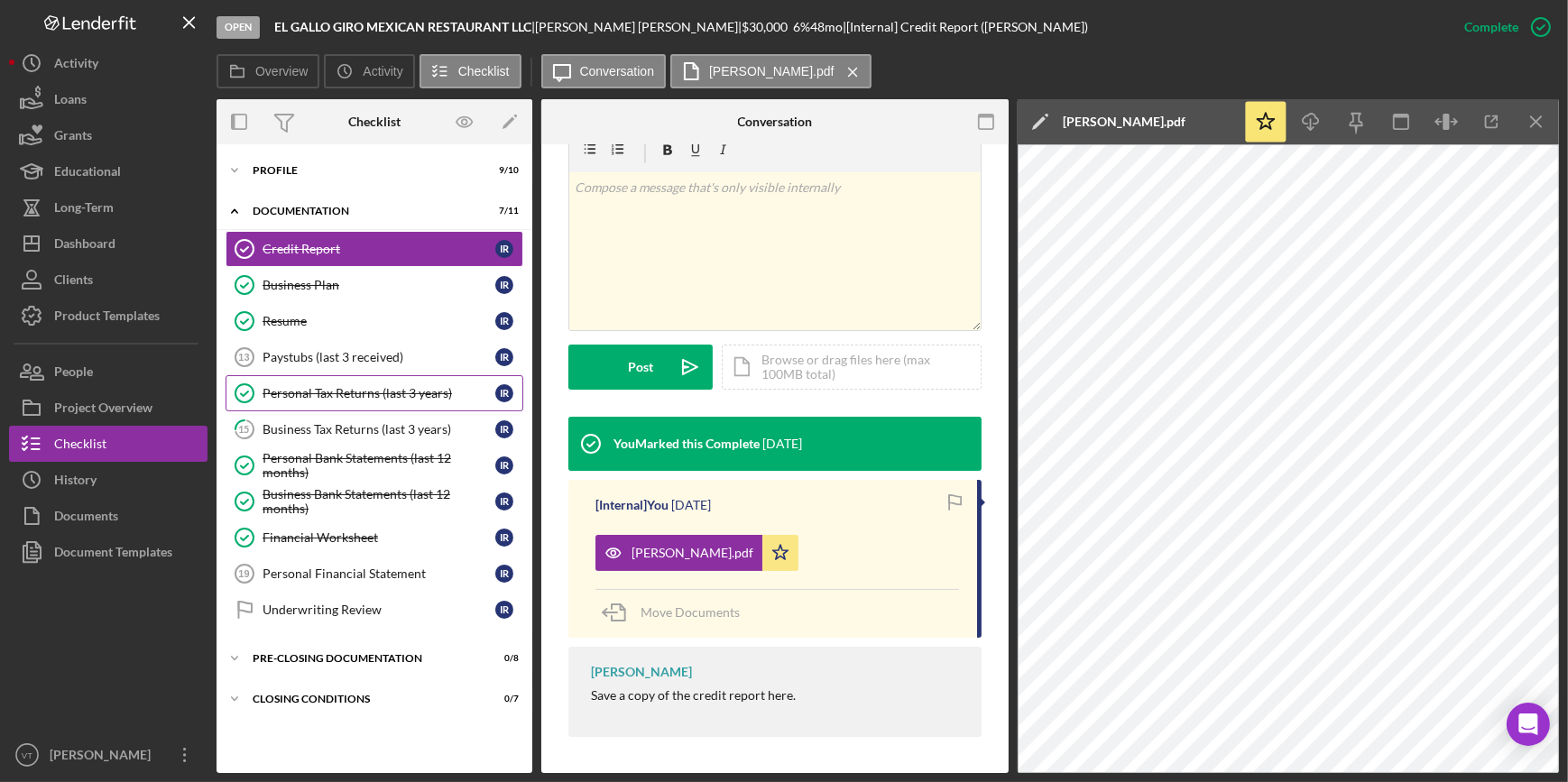
click at [321, 397] on div "Personal Tax Returns (last 3 years)" at bounding box center [378, 394] width 233 height 15
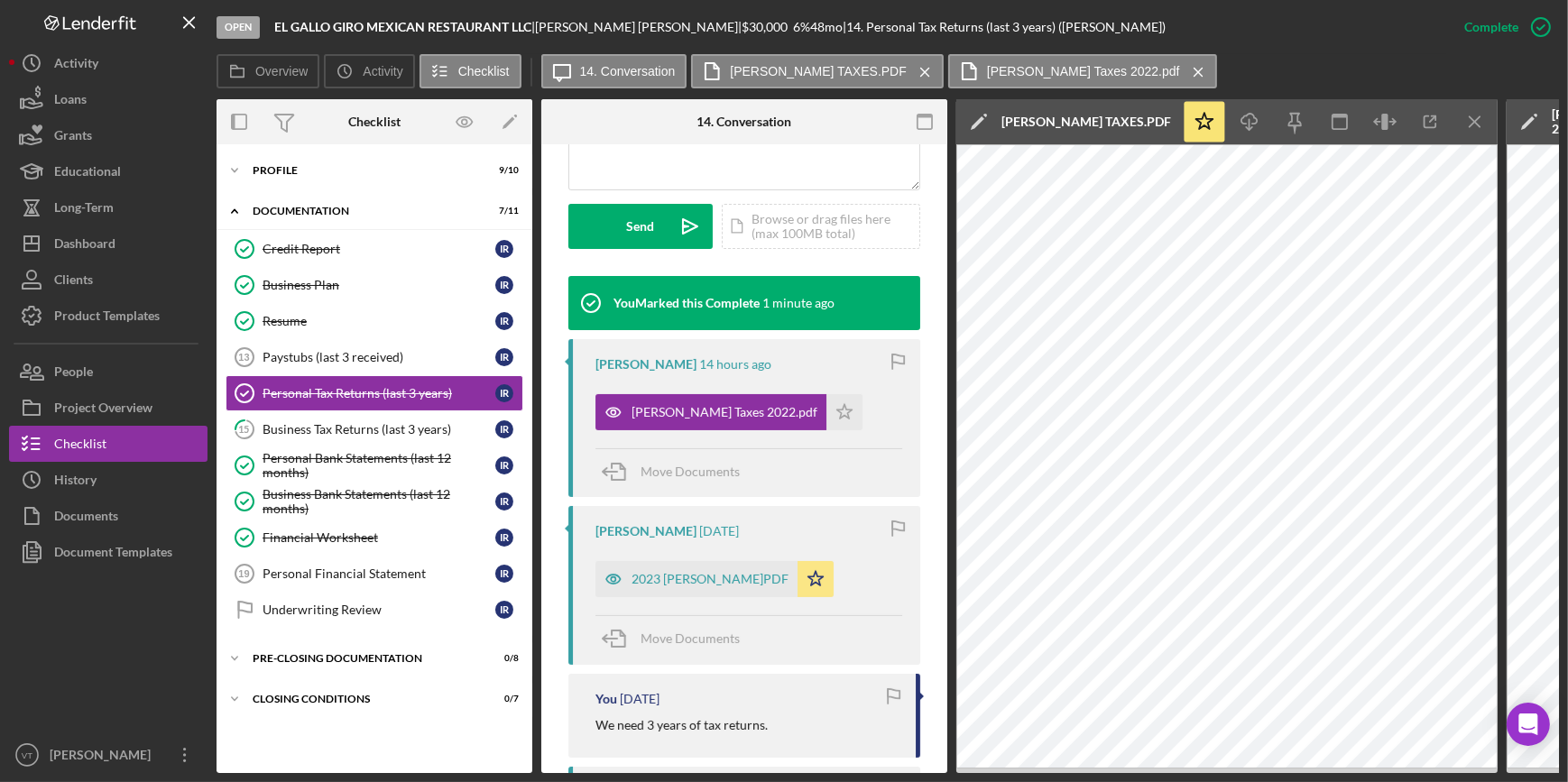
scroll to position [492, 0]
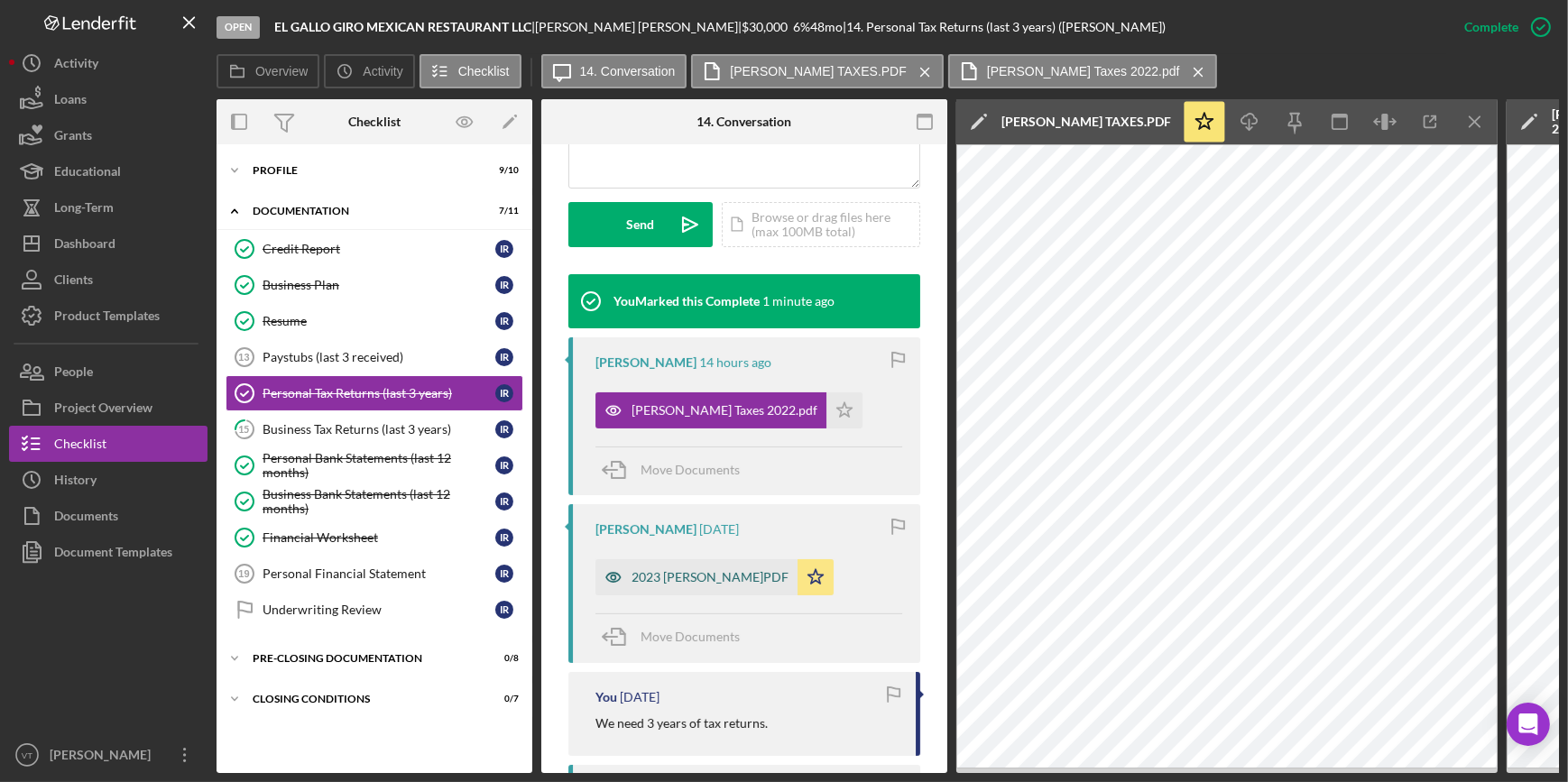
click at [707, 570] on div "2023 [PERSON_NAME]PDF" at bounding box center [710, 578] width 157 height 15
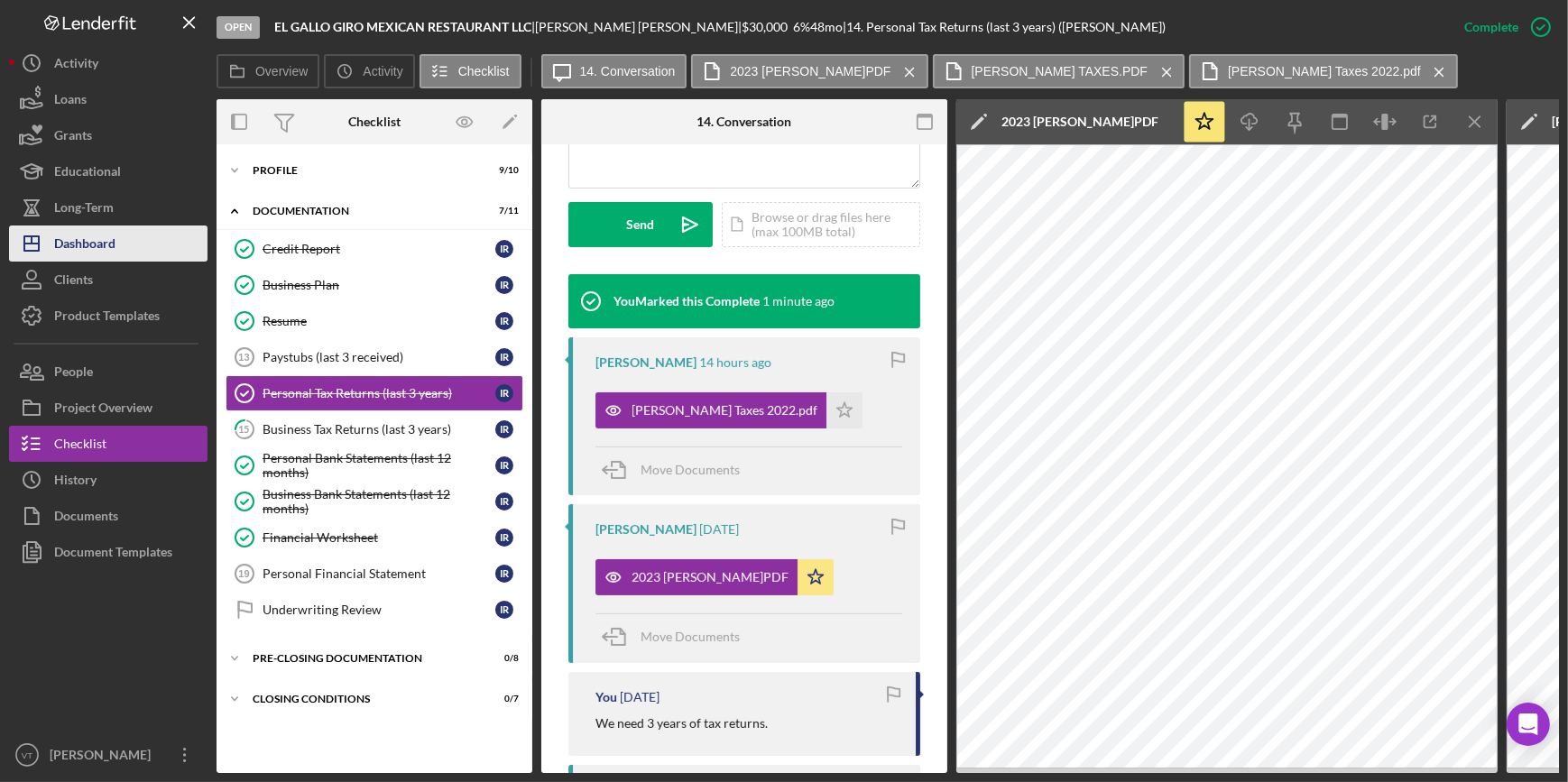
click at [143, 229] on button "Icon/Dashboard Dashboard" at bounding box center [109, 243] width 199 height 36
